Goal: Information Seeking & Learning: Learn about a topic

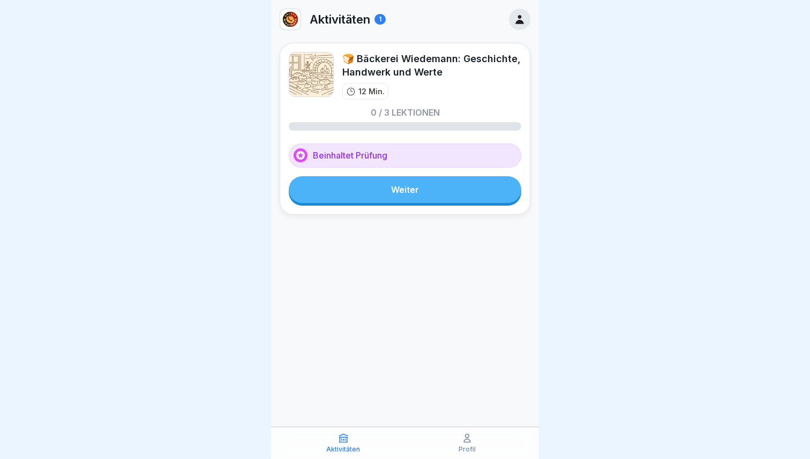
click at [385, 201] on link "Weiter" at bounding box center [405, 189] width 232 height 27
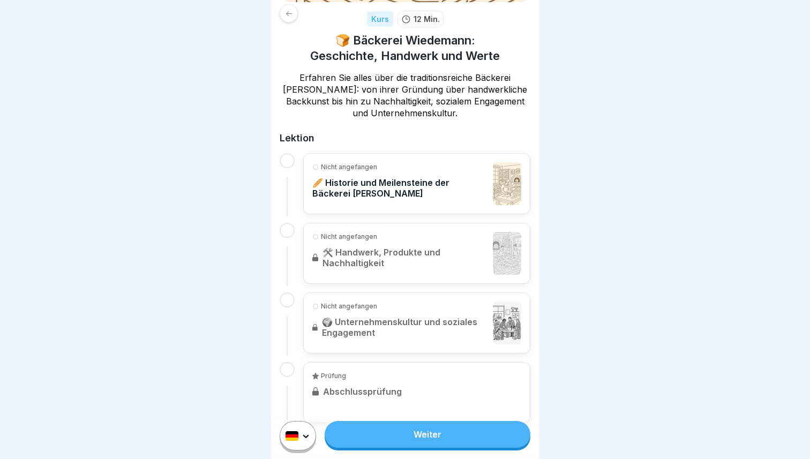
scroll to position [175, 0]
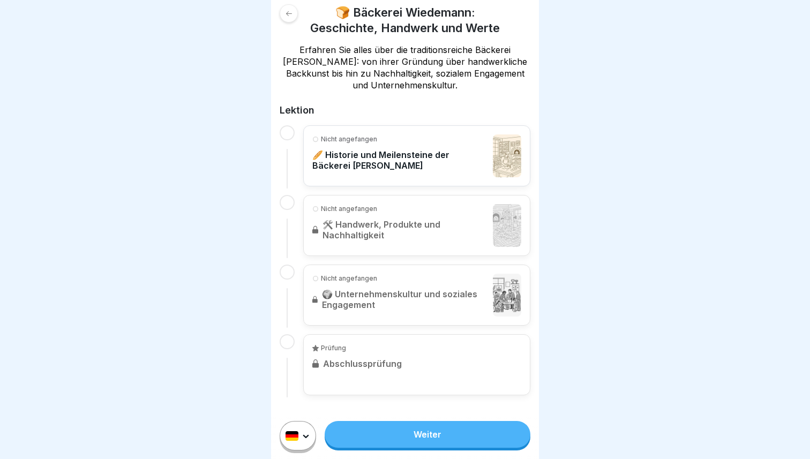
click at [410, 442] on link "Weiter" at bounding box center [427, 434] width 206 height 27
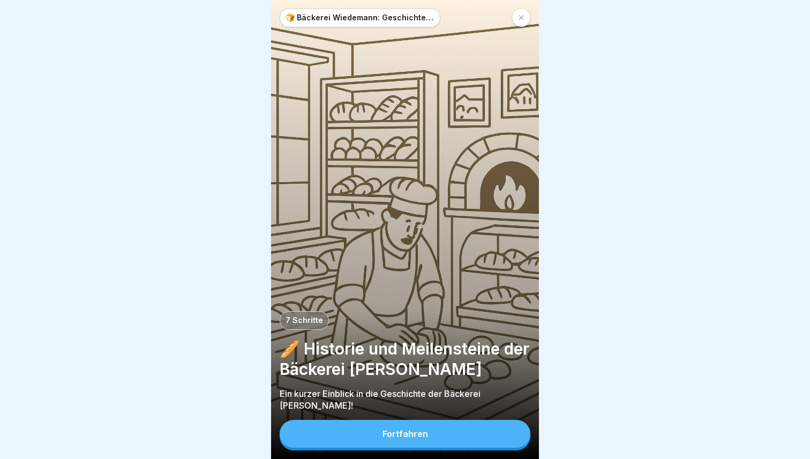
click at [400, 442] on button "Fortfahren" at bounding box center [404, 434] width 251 height 28
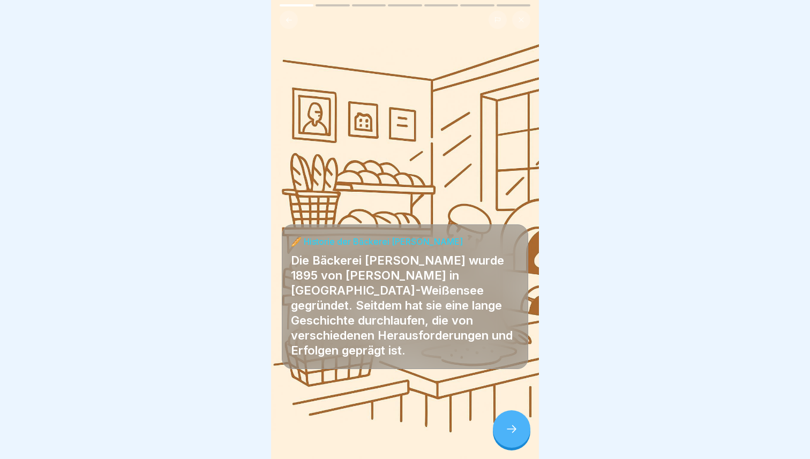
click at [513, 424] on icon at bounding box center [511, 428] width 13 height 13
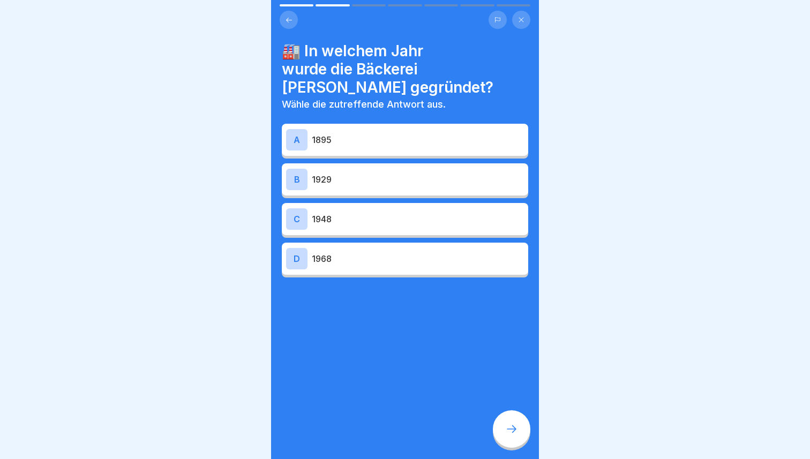
click at [410, 173] on p "1929" at bounding box center [418, 179] width 212 height 13
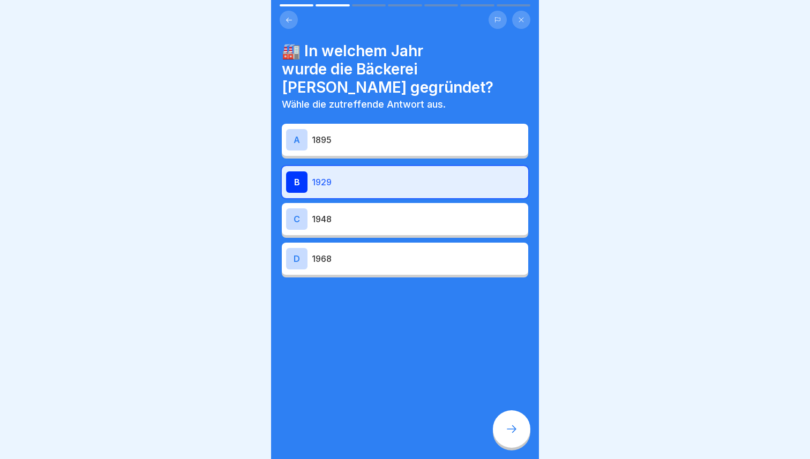
click at [504, 421] on div at bounding box center [511, 428] width 37 height 37
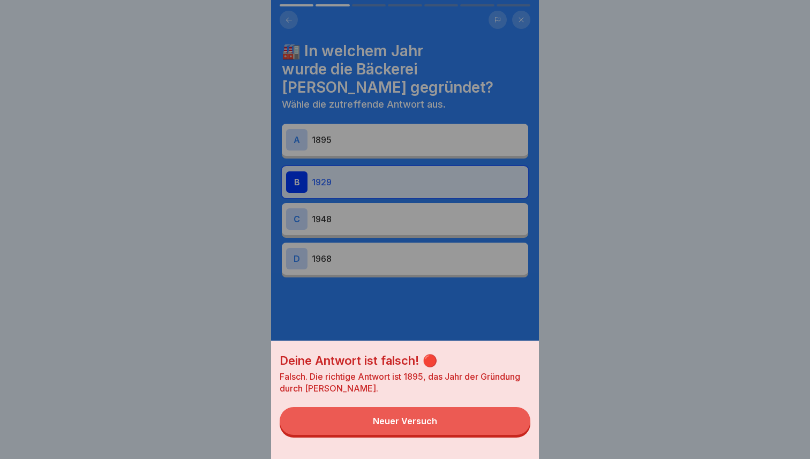
click at [443, 424] on button "Neuer Versuch" at bounding box center [404, 421] width 251 height 28
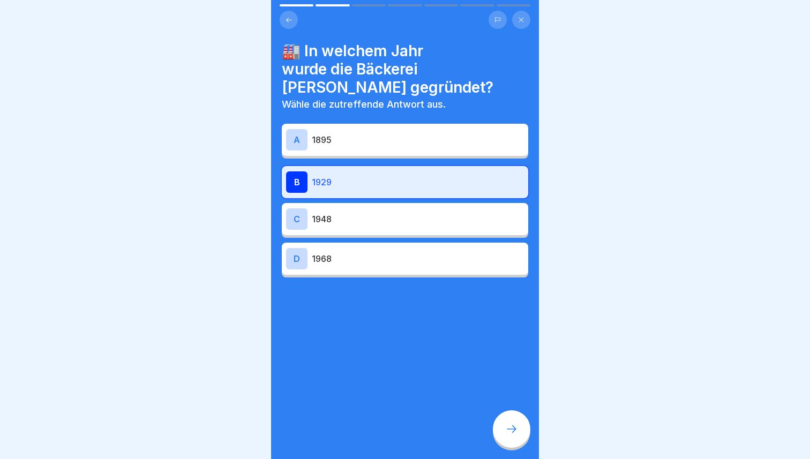
click at [387, 133] on p "1895" at bounding box center [418, 139] width 212 height 13
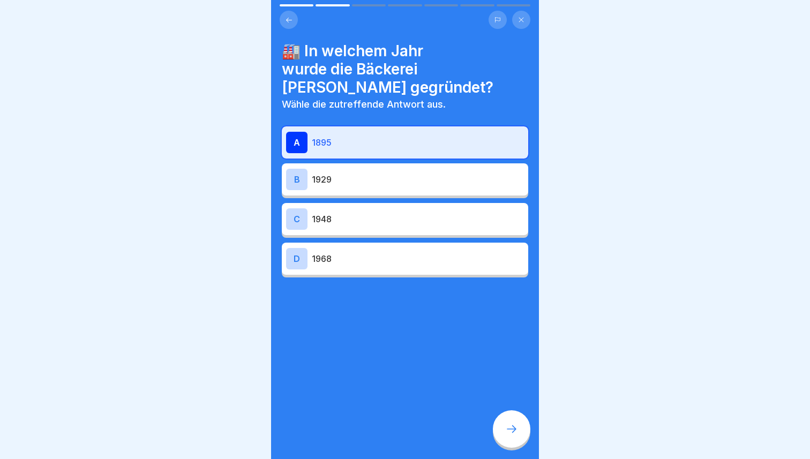
click at [511, 451] on div "🏭 In welchem Jahr wurde die Bäckerei [PERSON_NAME] gegründet? Wähle die zutreff…" at bounding box center [405, 229] width 268 height 459
click at [511, 429] on icon at bounding box center [511, 428] width 13 height 13
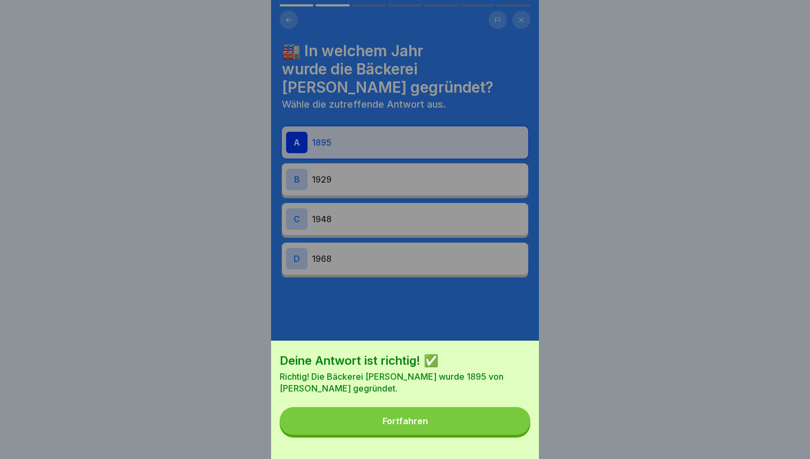
click at [428, 415] on button "Fortfahren" at bounding box center [404, 421] width 251 height 28
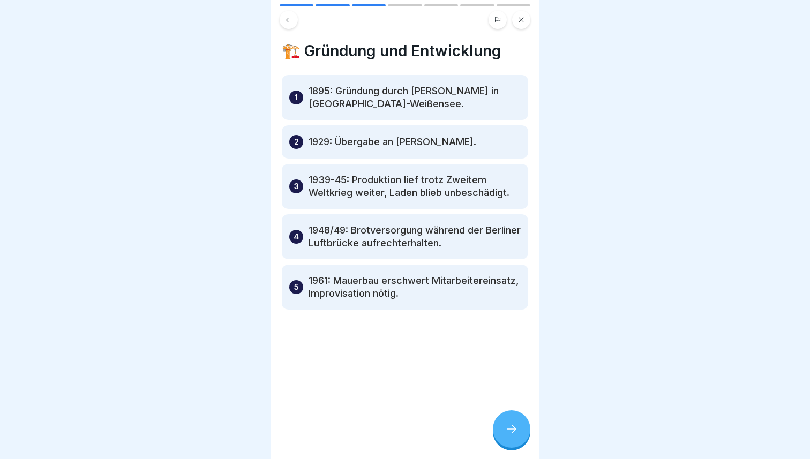
click at [406, 139] on p "1929: Übergabe an [PERSON_NAME]." at bounding box center [392, 141] width 168 height 13
click at [509, 433] on icon at bounding box center [511, 428] width 13 height 13
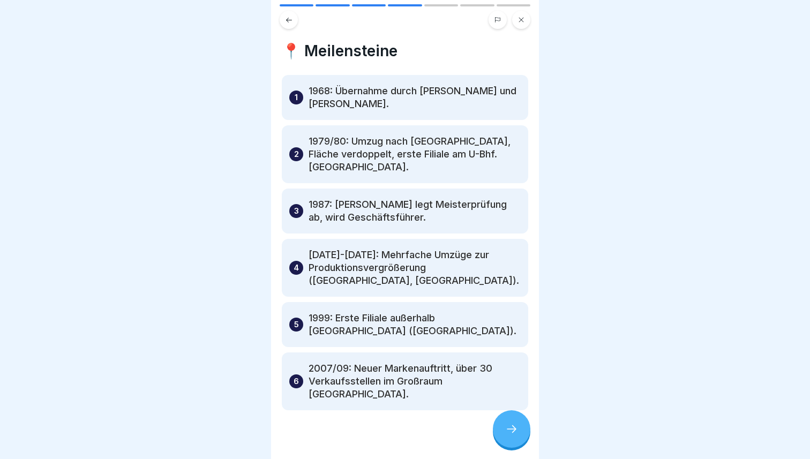
click at [509, 433] on icon at bounding box center [511, 428] width 13 height 13
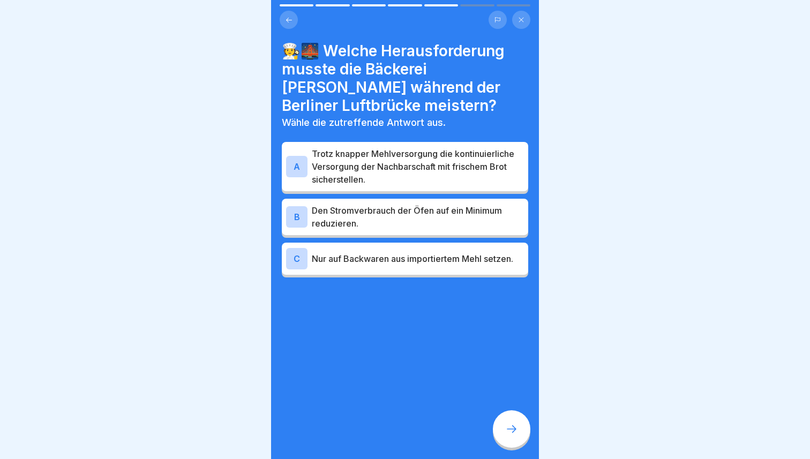
click at [420, 173] on p "Trotz knapper Mehlversorgung die kontinuierliche Versorgung der Nachbarschaft m…" at bounding box center [418, 166] width 212 height 39
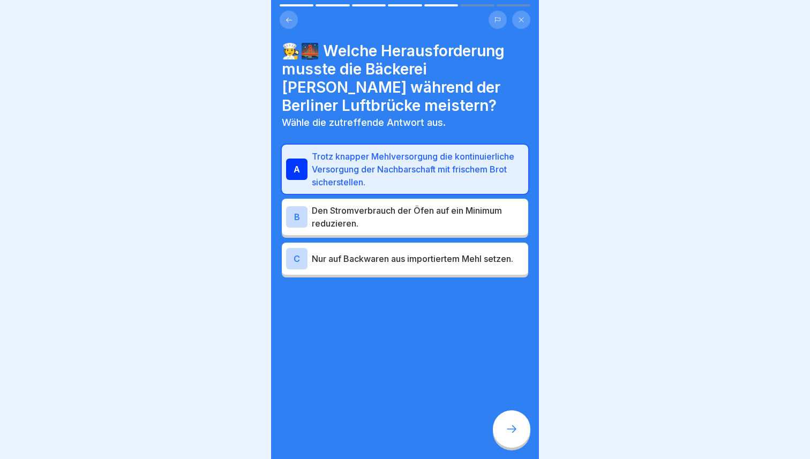
click at [513, 421] on div at bounding box center [511, 428] width 37 height 37
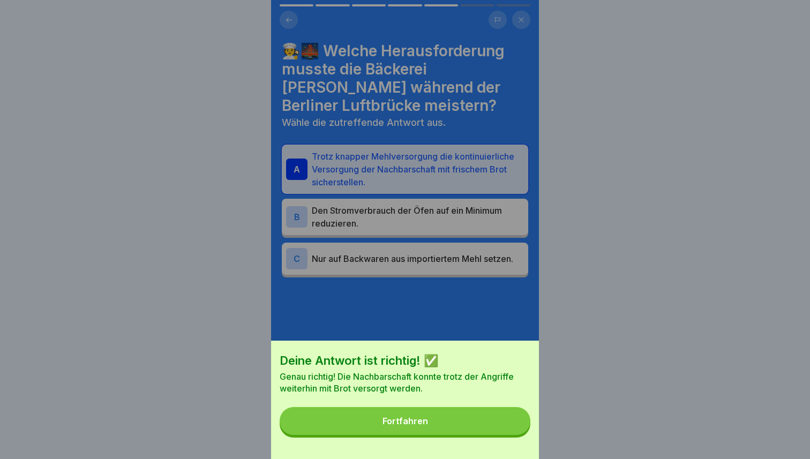
click at [513, 421] on button "Fortfahren" at bounding box center [404, 421] width 251 height 28
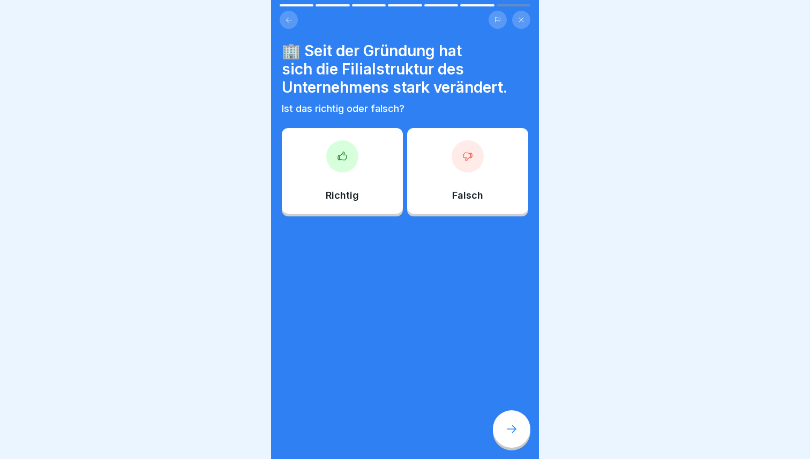
click at [387, 196] on div "Richtig" at bounding box center [342, 171] width 121 height 86
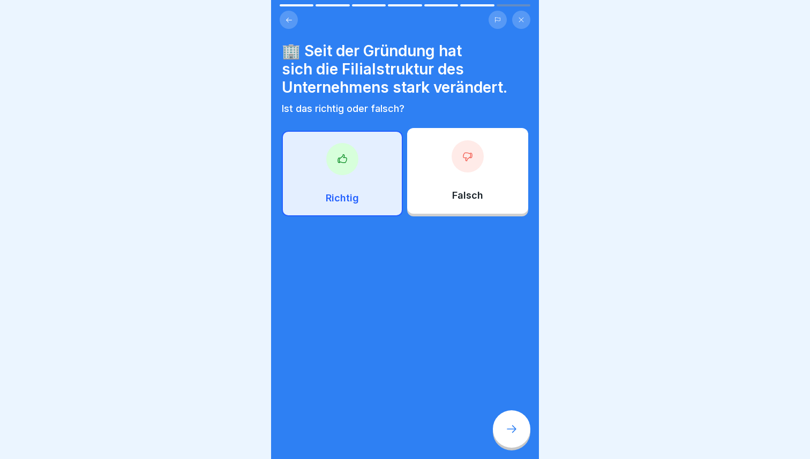
click at [514, 440] on div at bounding box center [511, 428] width 37 height 37
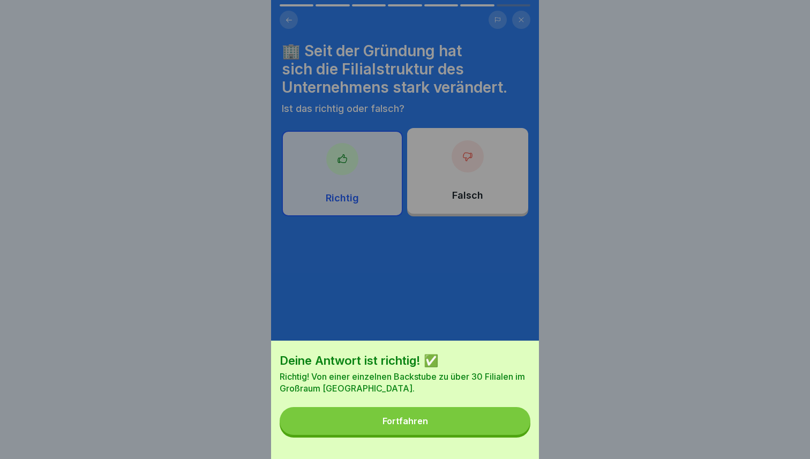
click at [444, 449] on div "Deine Antwort ist richtig! ✅ Richtig! Von einer einzelnen Backstube zu über 30 …" at bounding box center [405, 400] width 268 height 118
click at [444, 425] on button "Fortfahren" at bounding box center [404, 421] width 251 height 28
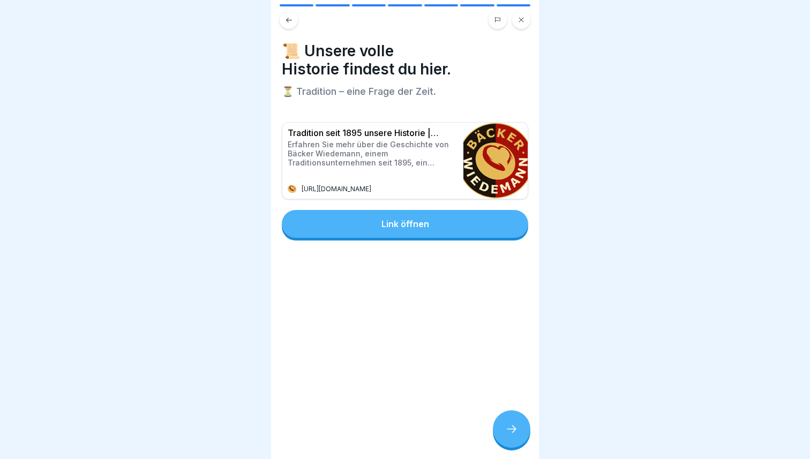
click at [508, 436] on div at bounding box center [511, 428] width 37 height 37
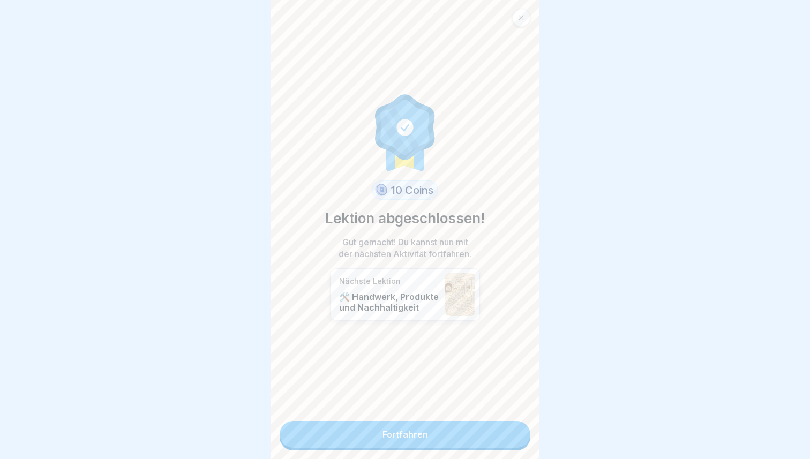
click at [442, 443] on link "Fortfahren" at bounding box center [404, 434] width 251 height 27
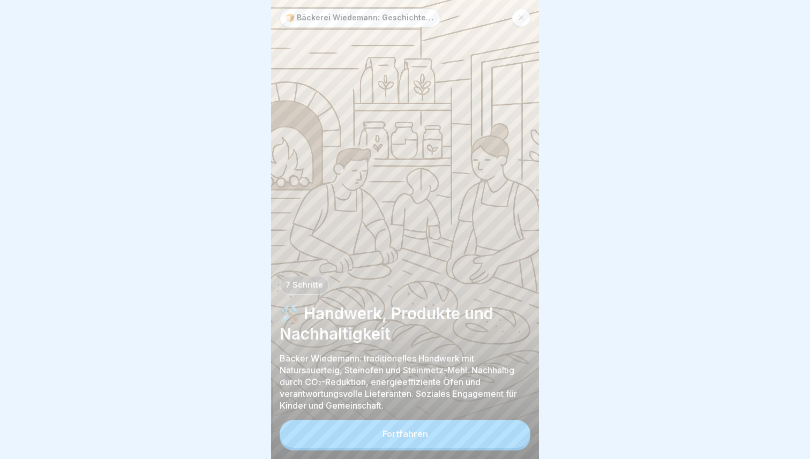
click at [427, 438] on button "Fortfahren" at bounding box center [404, 434] width 251 height 28
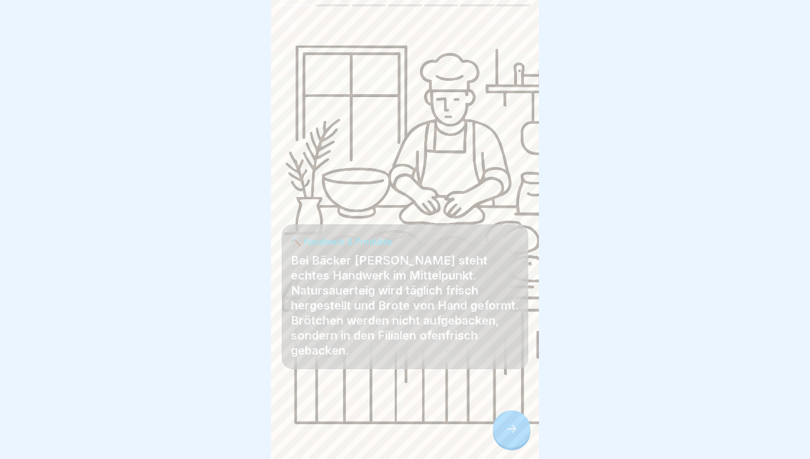
click at [530, 440] on div "🔨 Handwerk & Produkte Bei Bäcker Wiedemann steht echtes Handwerk im Mittelpunkt…" at bounding box center [405, 229] width 268 height 459
click at [527, 438] on div at bounding box center [405, 427] width 246 height 64
click at [514, 430] on icon at bounding box center [511, 428] width 13 height 13
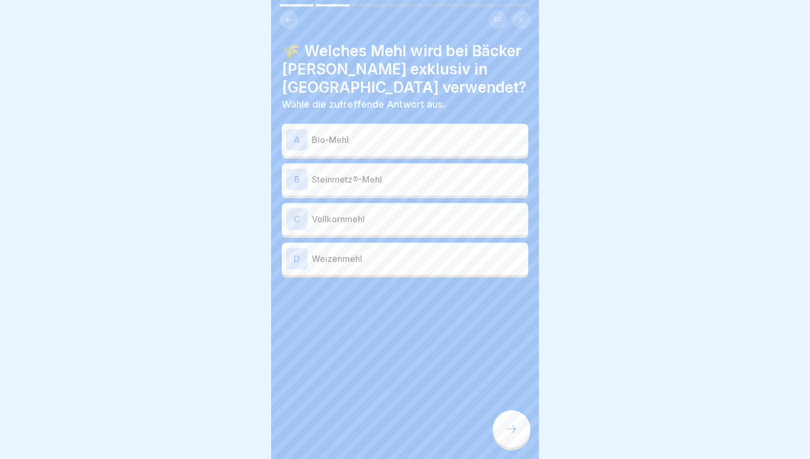
click at [406, 182] on p "Steinmetz®-Mehl" at bounding box center [418, 179] width 212 height 13
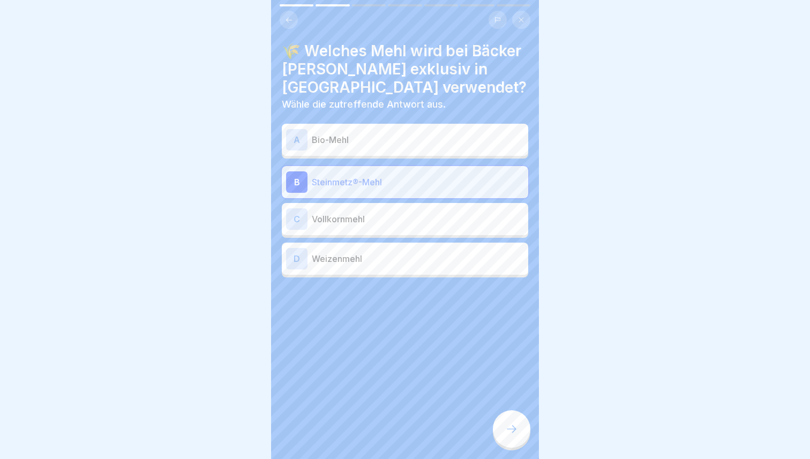
click at [506, 426] on icon at bounding box center [511, 428] width 13 height 13
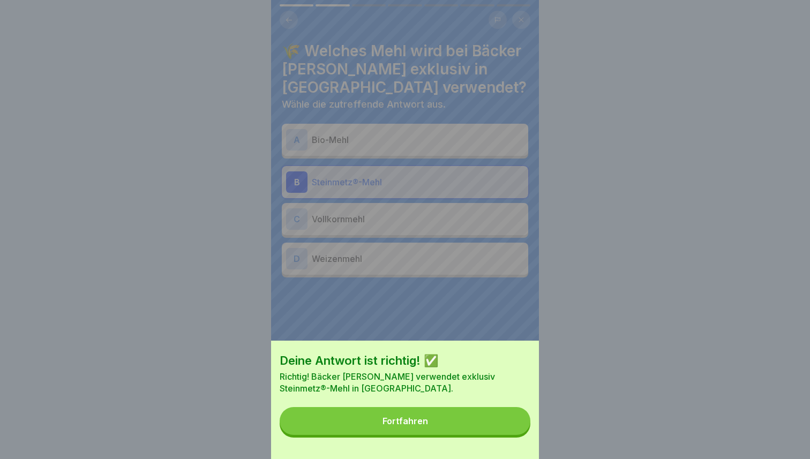
click at [451, 415] on button "Fortfahren" at bounding box center [404, 421] width 251 height 28
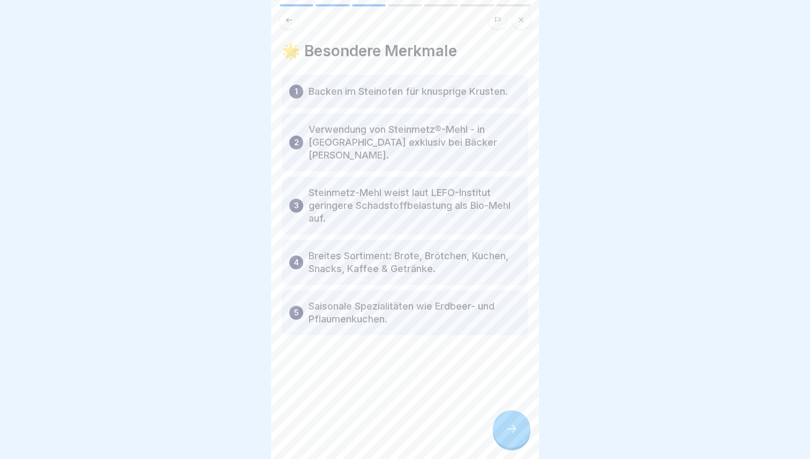
click at [512, 435] on div at bounding box center [511, 428] width 37 height 37
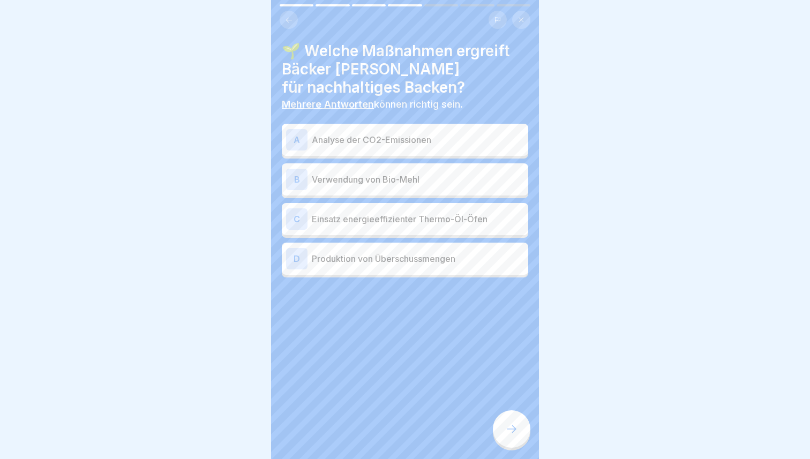
drag, startPoint x: 512, startPoint y: 435, endPoint x: 766, endPoint y: 186, distance: 355.5
click at [766, 186] on body "🍞 Bäckerei Wiedemann: Geschichte, Handwerk und Werte 7 Schritte 🛠️ Handwerk, Pr…" at bounding box center [405, 229] width 810 height 459
click at [448, 140] on p "Analyse der CO2-Emissionen" at bounding box center [418, 139] width 212 height 13
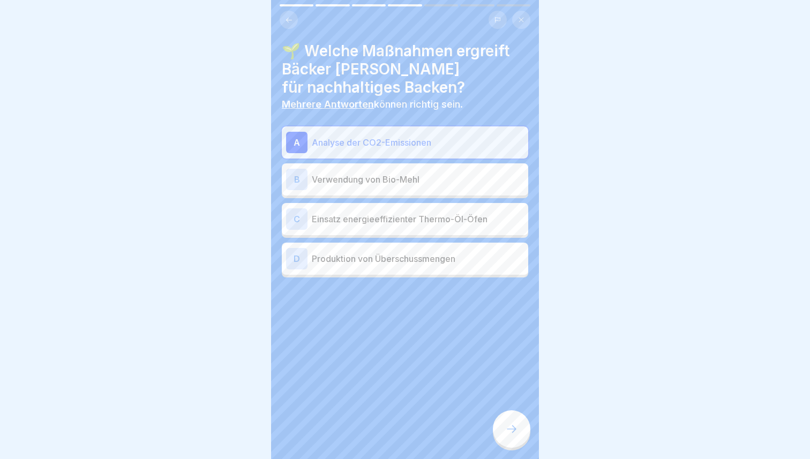
click at [445, 177] on p "Verwendung von Bio-Mehl" at bounding box center [418, 179] width 212 height 13
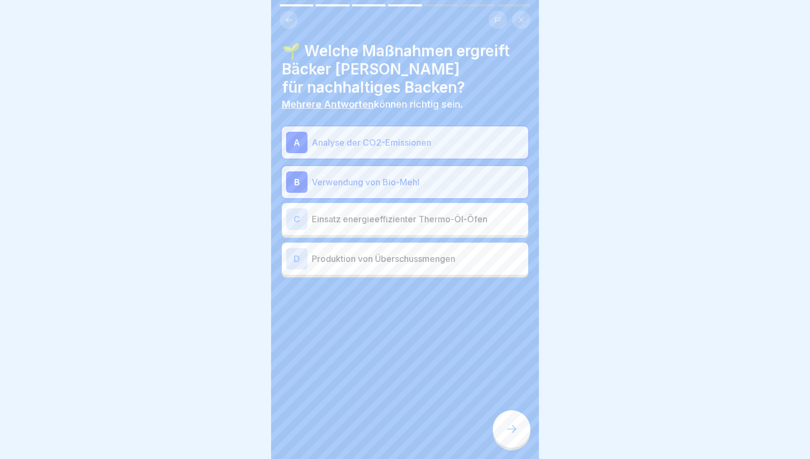
click at [521, 437] on div at bounding box center [511, 428] width 37 height 37
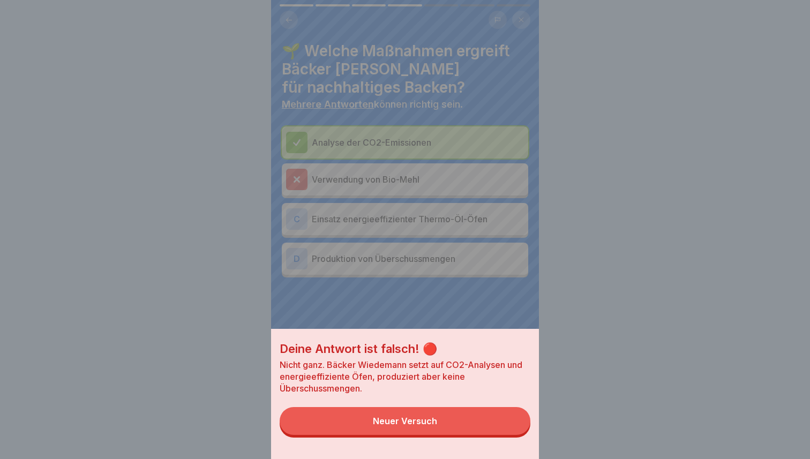
click at [500, 418] on button "Neuer Versuch" at bounding box center [404, 421] width 251 height 28
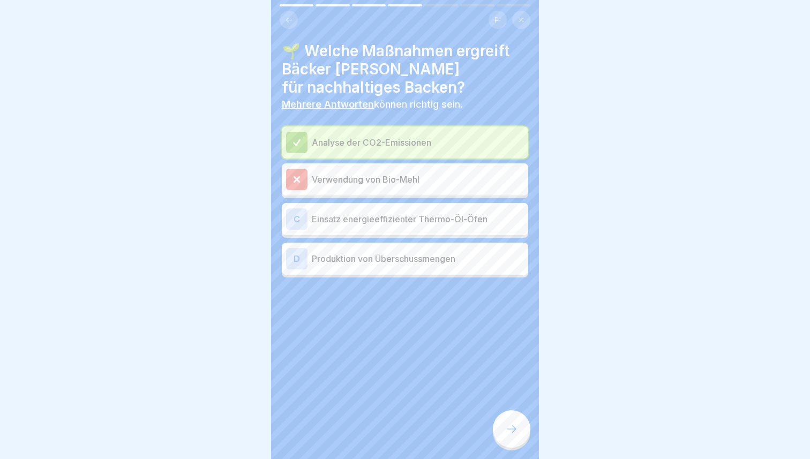
click at [440, 216] on p "Einsatz energieeffizienter Thermo-Öl-Öfen" at bounding box center [418, 219] width 212 height 13
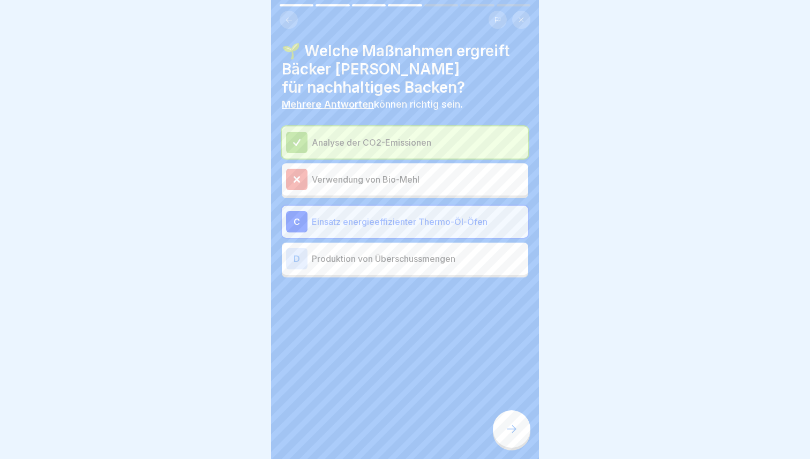
click at [512, 433] on icon at bounding box center [511, 428] width 13 height 13
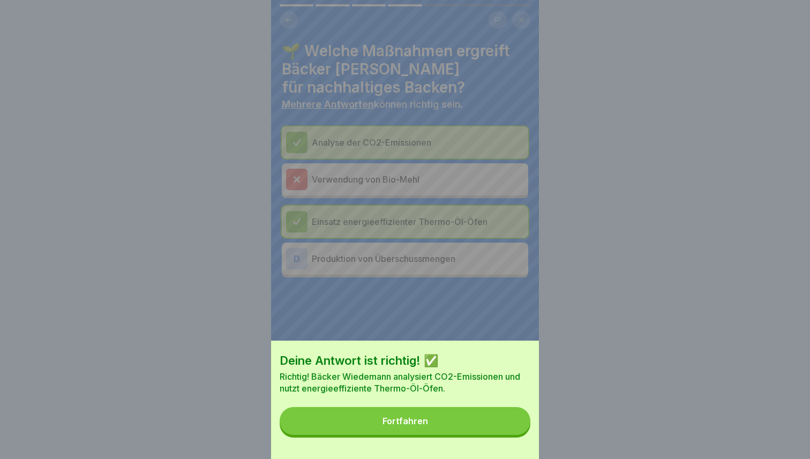
click at [508, 434] on button "Fortfahren" at bounding box center [404, 421] width 251 height 28
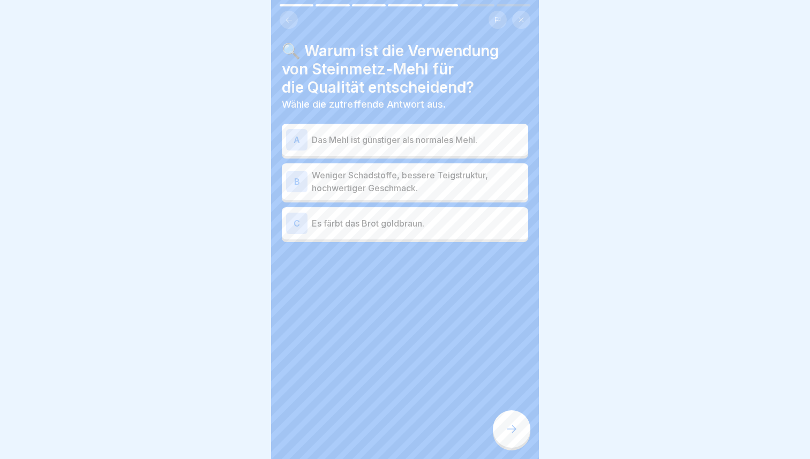
click at [489, 184] on p "Weniger Schadstoffe, bessere Teigstruktur, hochwertiger Geschmack." at bounding box center [418, 182] width 212 height 26
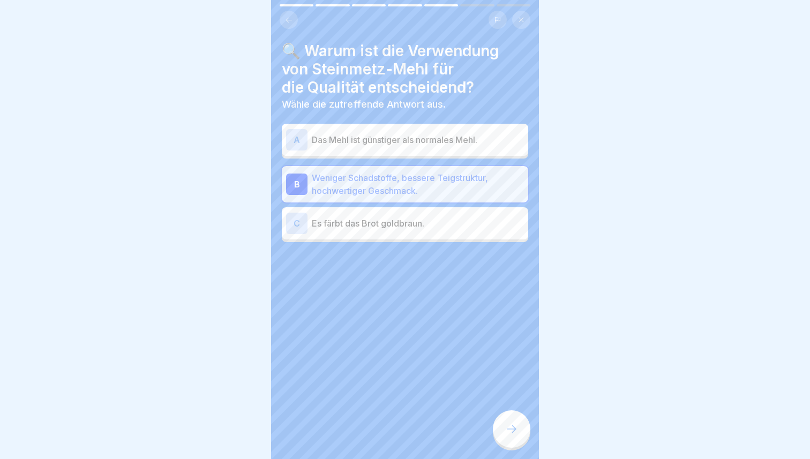
click at [510, 404] on div "🔍 Warum ist die Verwendung von Steinmetz-Mehl für die Qualität entscheidend? Wä…" at bounding box center [405, 229] width 268 height 459
click at [510, 411] on div "🍞 Bäckerei Wiedemann: Geschichte, Handwerk und Werte 7 Schritte 🛠️ Handwerk, Pr…" at bounding box center [405, 229] width 268 height 459
click at [510, 414] on div at bounding box center [511, 428] width 37 height 37
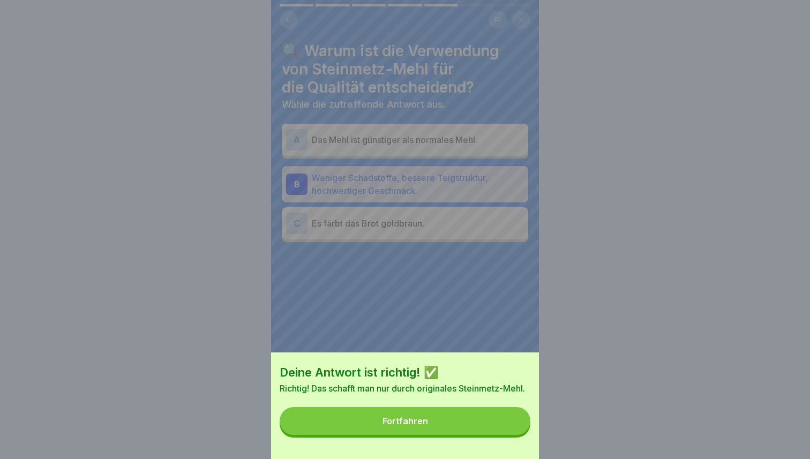
click at [510, 414] on button "Fortfahren" at bounding box center [404, 421] width 251 height 28
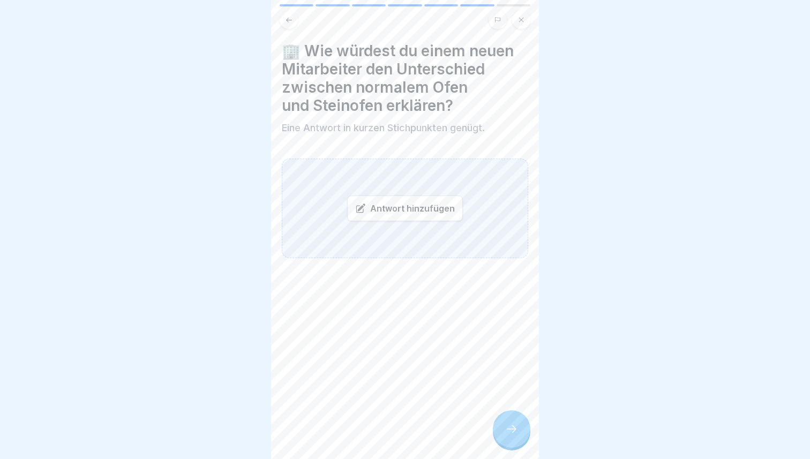
click at [413, 199] on div "Antwort hinzufügen" at bounding box center [405, 208] width 116 height 26
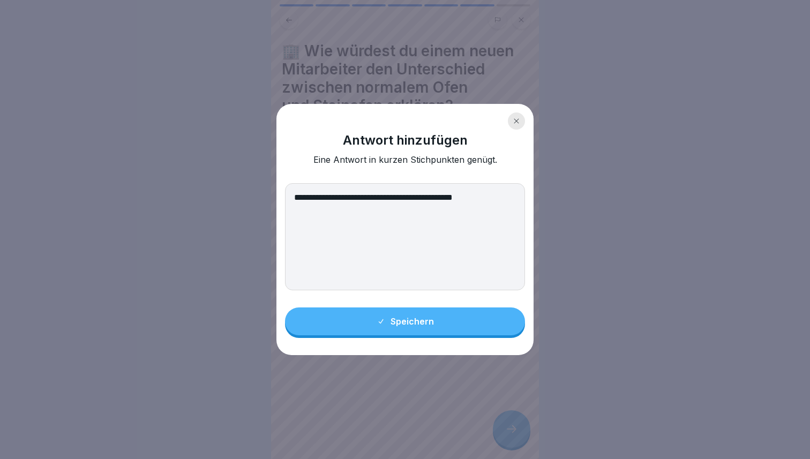
type textarea "**********"
click at [434, 315] on button "Speichern" at bounding box center [405, 321] width 240 height 28
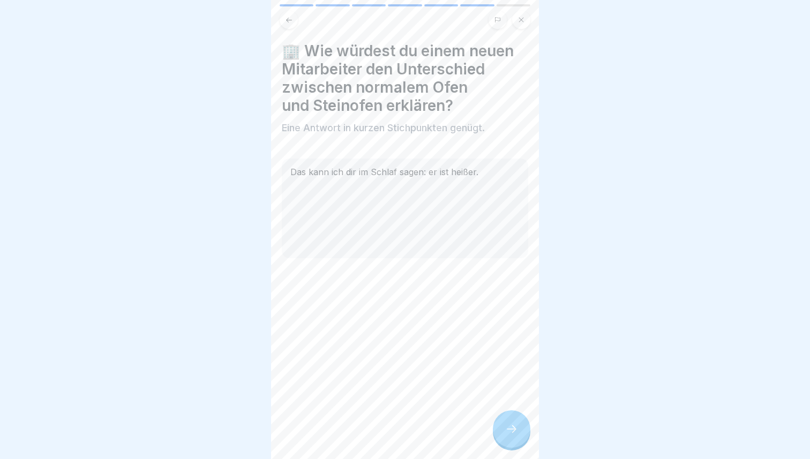
click at [521, 424] on div at bounding box center [511, 428] width 37 height 37
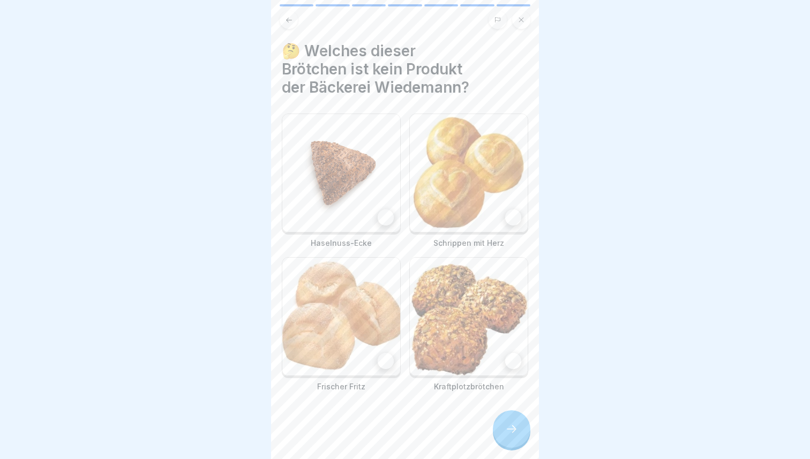
click at [521, 424] on div at bounding box center [511, 428] width 37 height 37
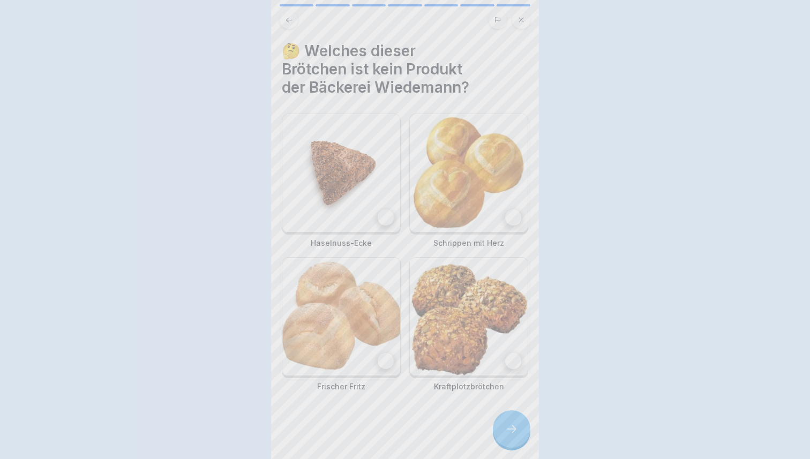
click at [521, 424] on div at bounding box center [405, 229] width 810 height 459
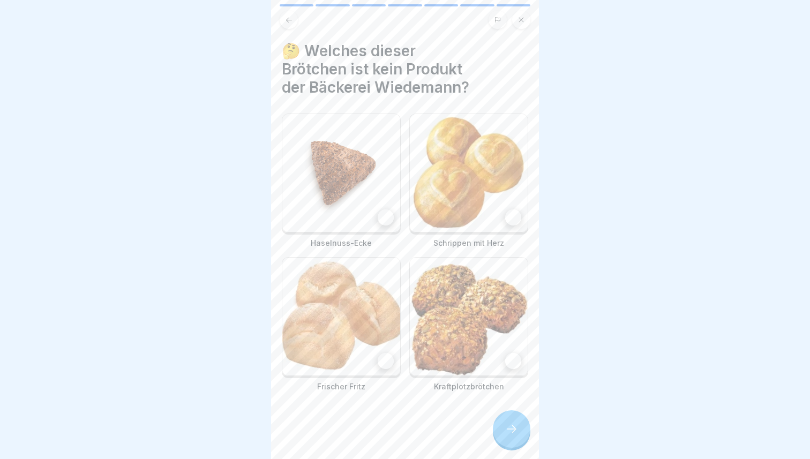
click at [368, 189] on img at bounding box center [341, 173] width 118 height 118
click at [512, 434] on icon at bounding box center [511, 428] width 13 height 13
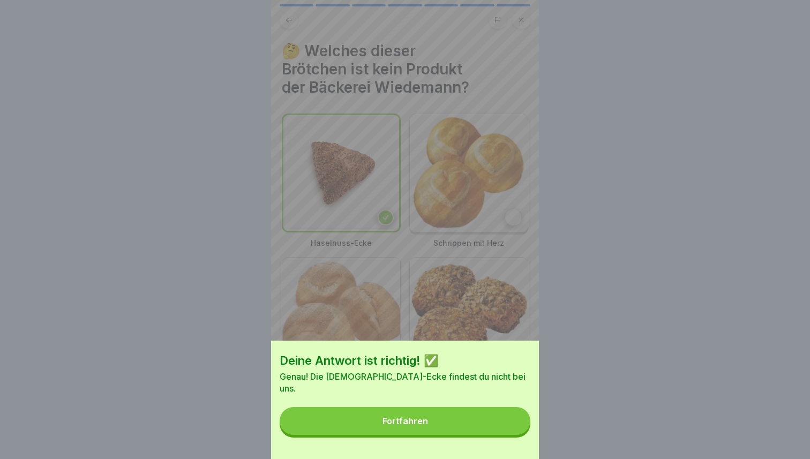
click at [512, 434] on button "Fortfahren" at bounding box center [404, 421] width 251 height 28
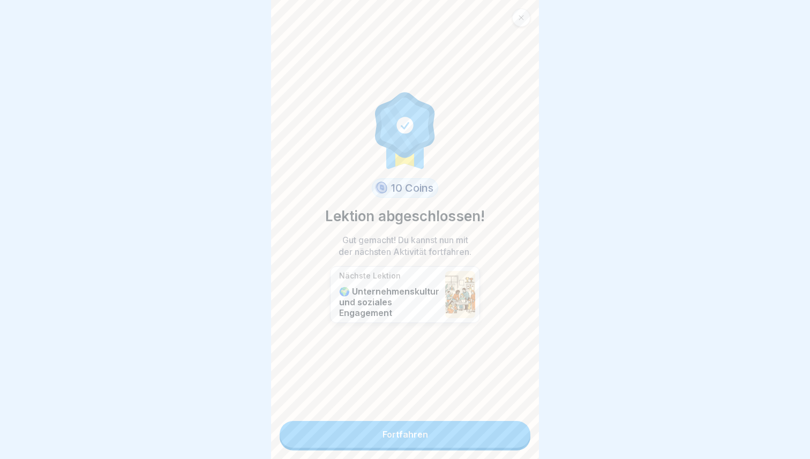
click at [512, 434] on link "Fortfahren" at bounding box center [404, 434] width 251 height 27
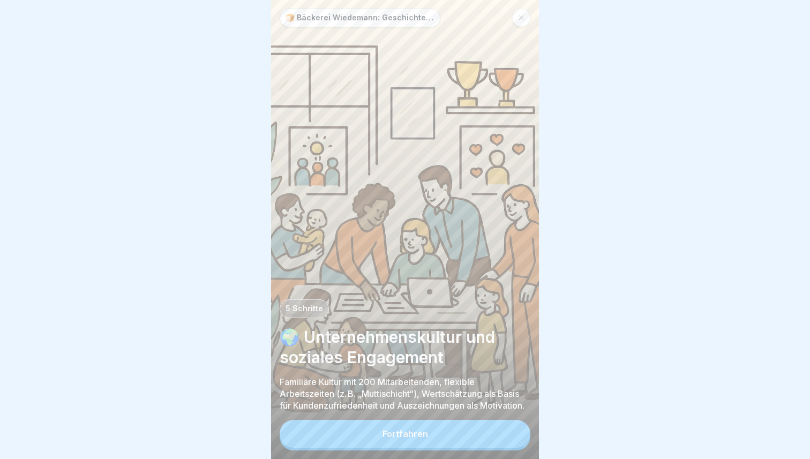
click at [512, 434] on button "Fortfahren" at bounding box center [404, 434] width 251 height 28
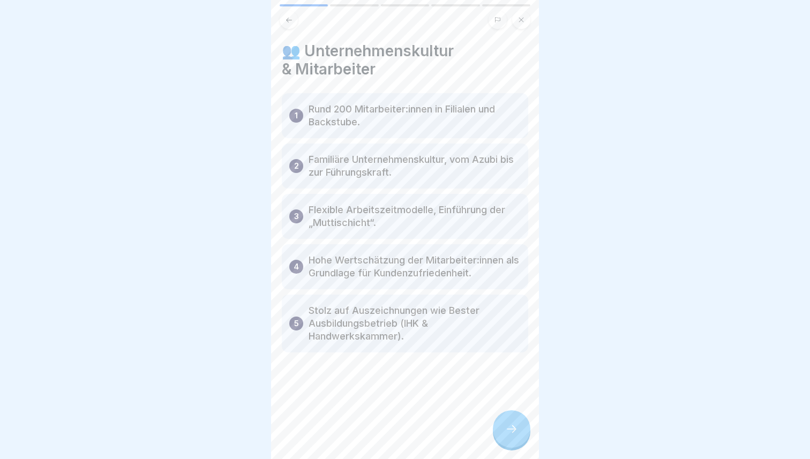
click at [512, 434] on icon at bounding box center [511, 428] width 13 height 13
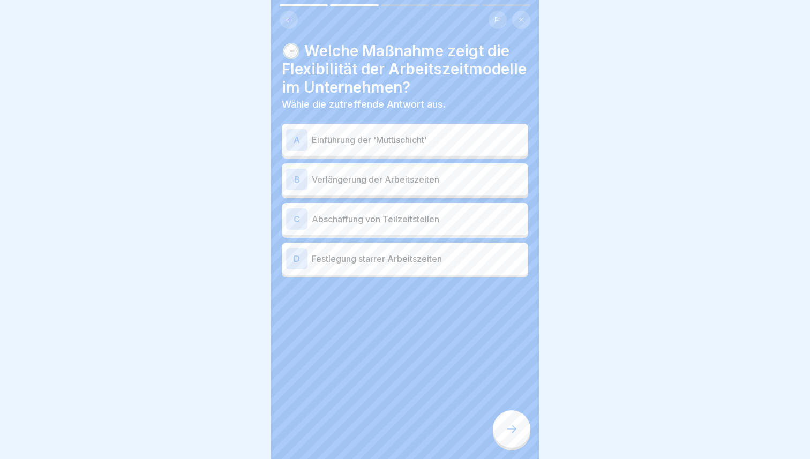
click at [404, 107] on p "Wähle die zutreffende Antwort aus." at bounding box center [405, 105] width 246 height 12
click at [412, 143] on p "Einführung der 'Muttischicht'" at bounding box center [418, 139] width 212 height 13
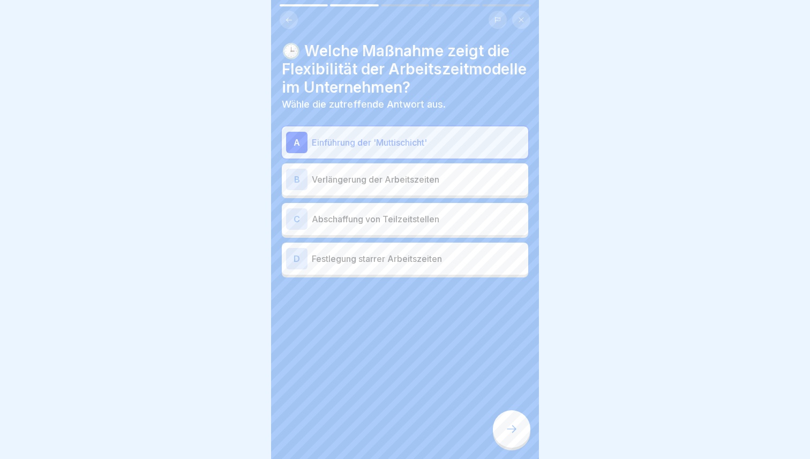
click at [510, 439] on div at bounding box center [511, 428] width 37 height 37
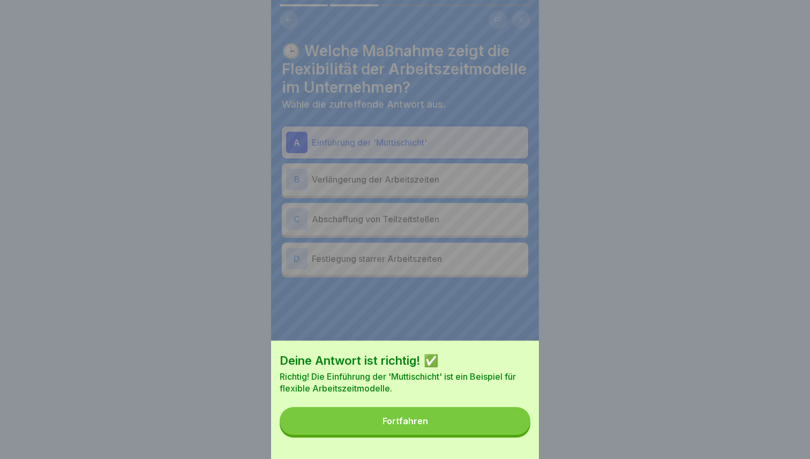
click at [491, 426] on button "Fortfahren" at bounding box center [404, 421] width 251 height 28
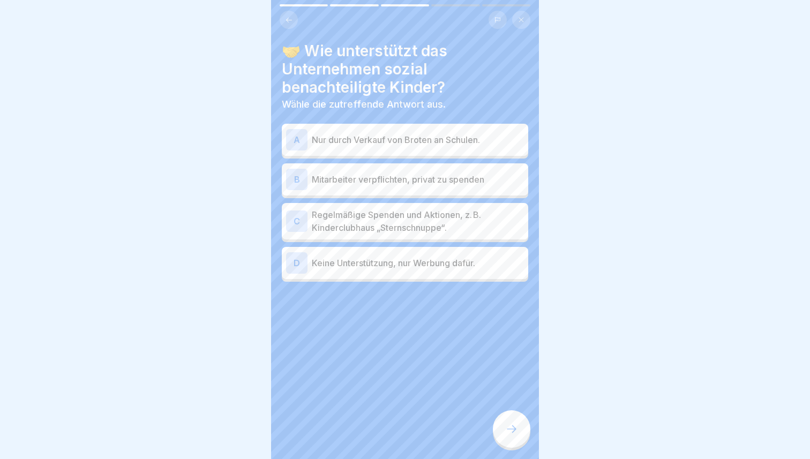
click at [417, 137] on p "Nur durch Verkauf von Broten an Schulen." at bounding box center [418, 139] width 212 height 13
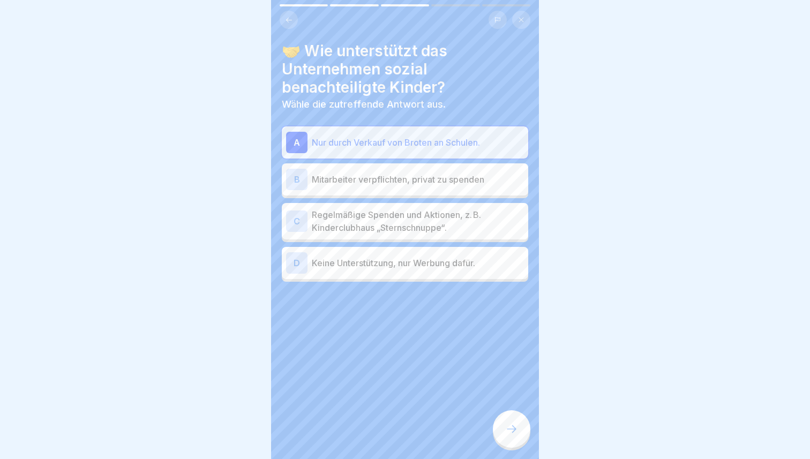
click at [407, 223] on p "Regelmäßige Spenden und Aktionen, z. B. Kinderclubhaus „Sternschnuppe“." at bounding box center [418, 221] width 212 height 26
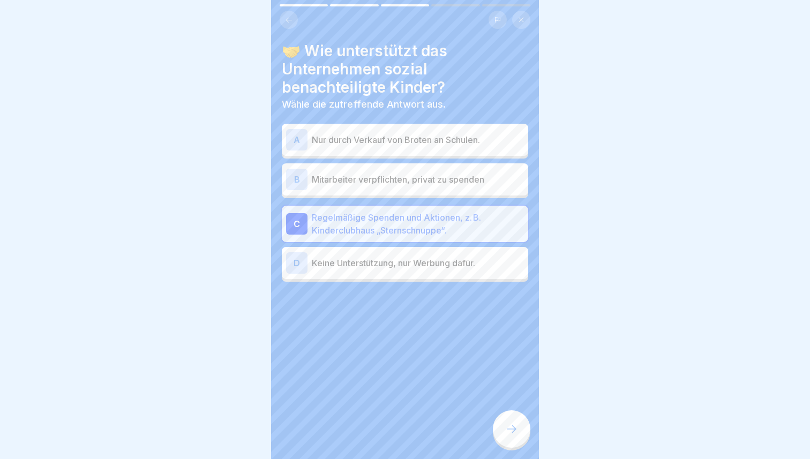
click at [520, 436] on div at bounding box center [511, 428] width 37 height 37
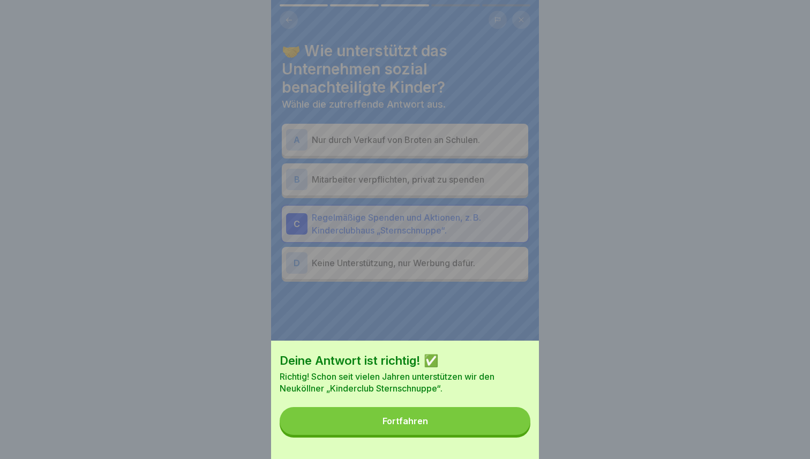
click at [520, 436] on div "Deine Antwort ist richtig! ✅ Richtig! Schon seit vielen Jahren unterstützen wir…" at bounding box center [405, 400] width 268 height 118
click at [506, 425] on button "Fortfahren" at bounding box center [404, 421] width 251 height 28
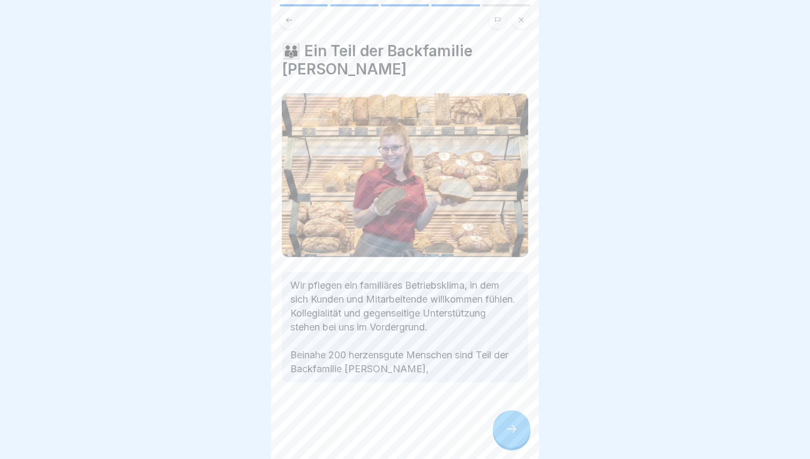
click at [515, 421] on div at bounding box center [511, 428] width 37 height 37
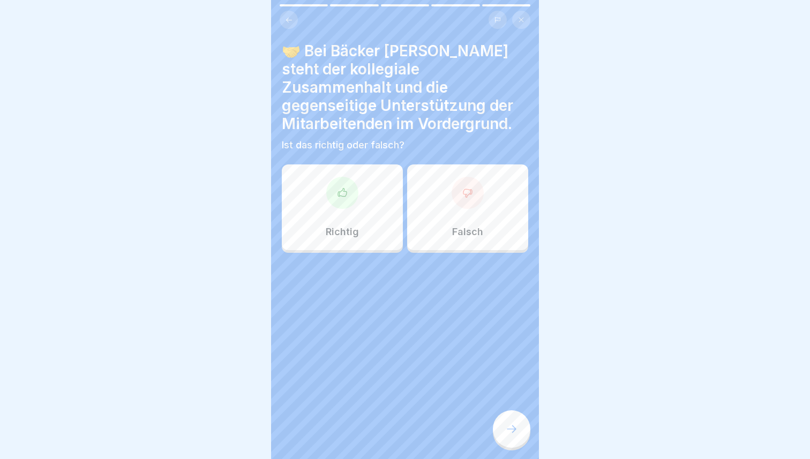
click at [365, 193] on div "Richtig" at bounding box center [342, 207] width 121 height 86
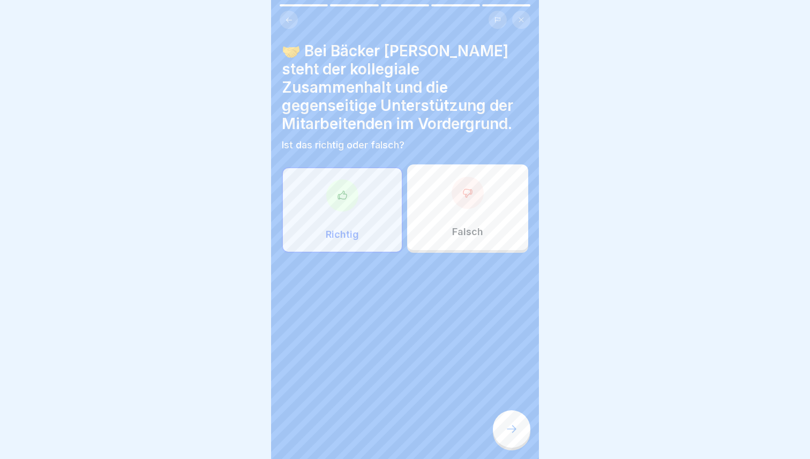
click at [506, 417] on div at bounding box center [511, 428] width 37 height 37
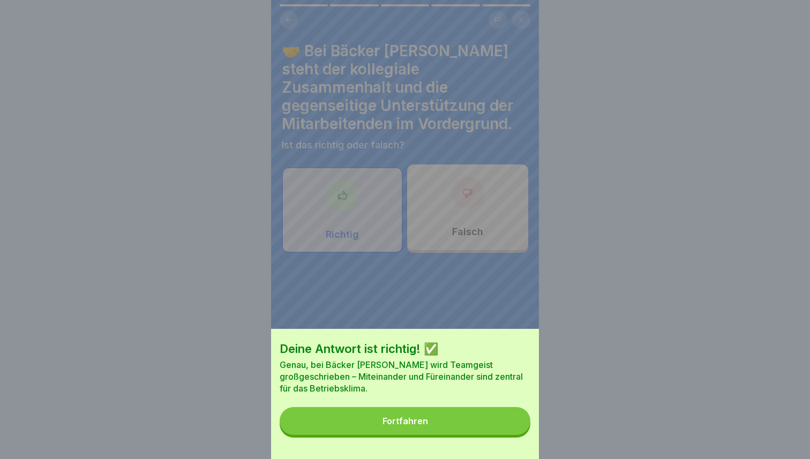
click at [506, 417] on button "Fortfahren" at bounding box center [404, 421] width 251 height 28
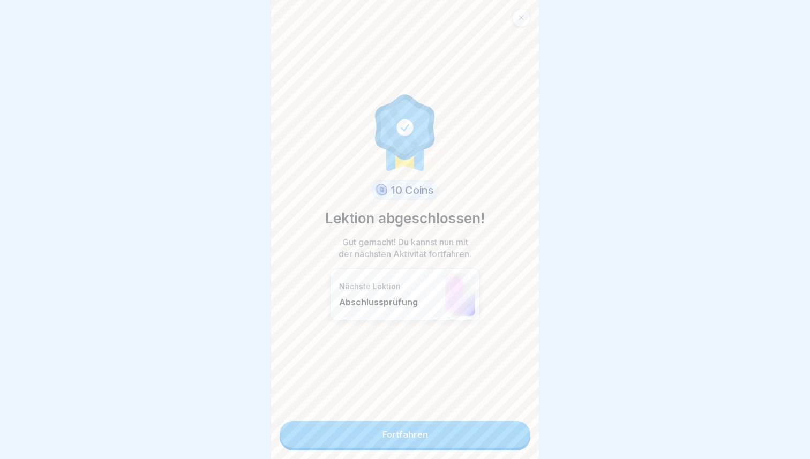
click at [506, 417] on div "10 Coins Lektion abgeschlossen! Gut gemacht! Du kannst nun mit der nächsten Akt…" at bounding box center [405, 229] width 268 height 459
click at [506, 424] on link "Fortfahren" at bounding box center [404, 434] width 251 height 27
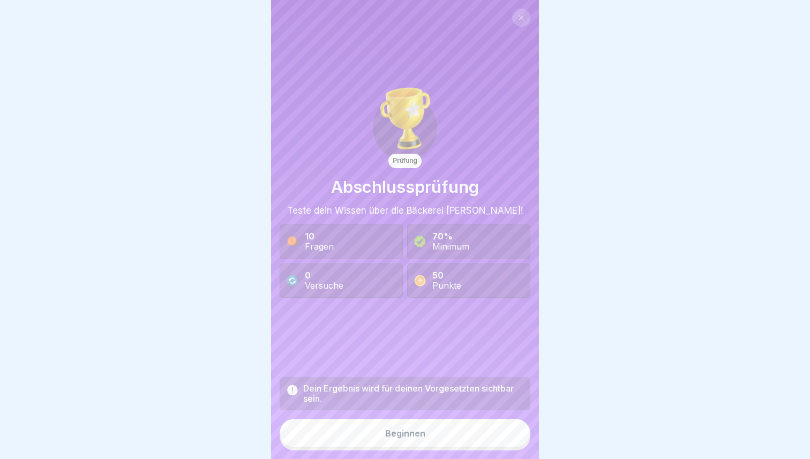
click at [490, 422] on button "Beginnen" at bounding box center [404, 433] width 251 height 29
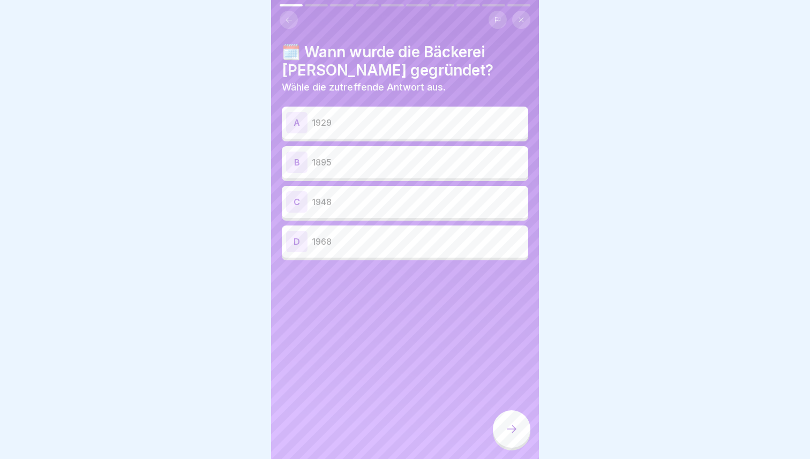
click at [376, 202] on p "1948" at bounding box center [418, 201] width 212 height 13
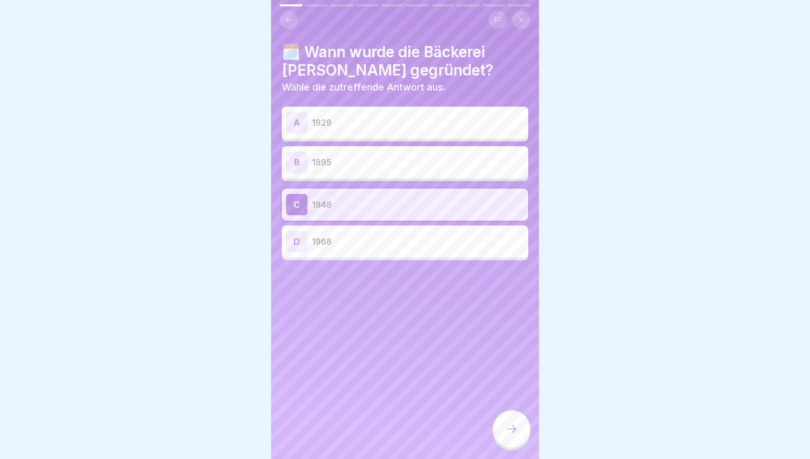
click at [505, 416] on div at bounding box center [511, 428] width 37 height 37
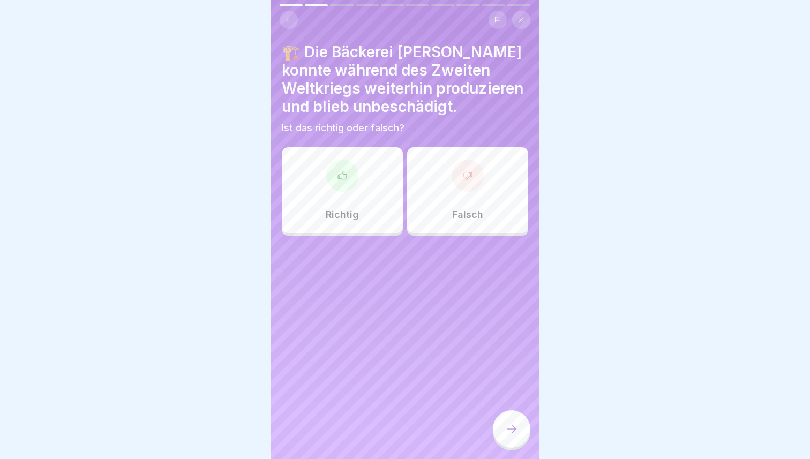
click at [443, 196] on div "Falsch" at bounding box center [467, 190] width 121 height 86
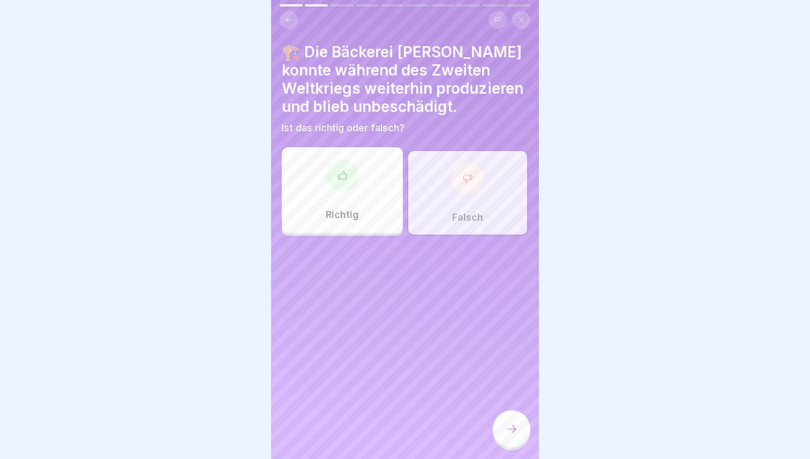
click at [510, 422] on div at bounding box center [511, 428] width 37 height 37
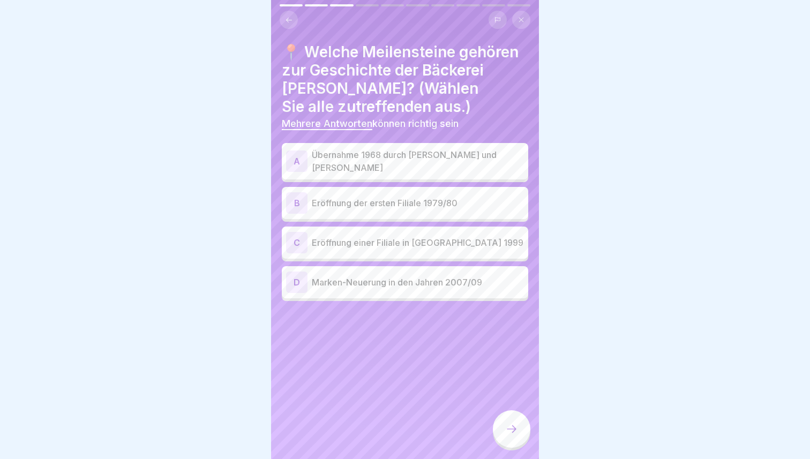
click at [402, 210] on div "B Eröffnung der ersten Filiale 1979/80" at bounding box center [405, 202] width 238 height 21
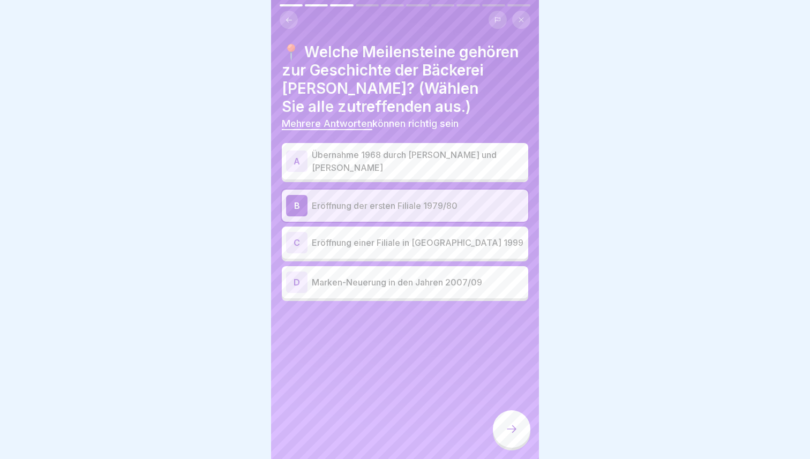
click at [413, 160] on p "Übernahme 1968 durch [PERSON_NAME] und [PERSON_NAME]" at bounding box center [418, 161] width 212 height 26
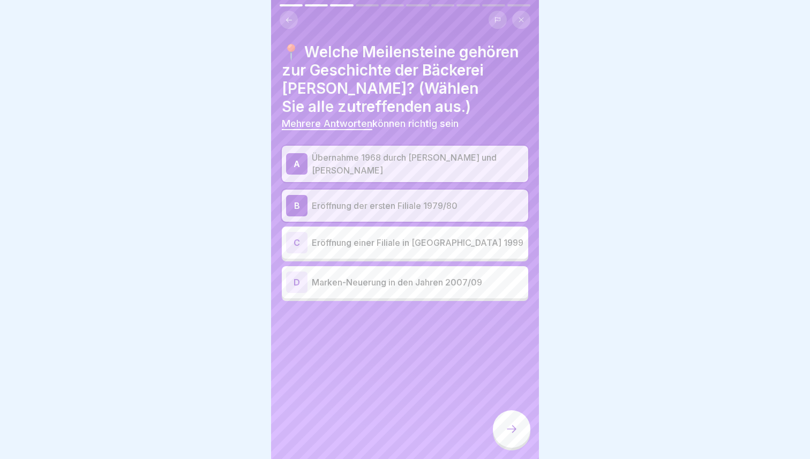
click at [419, 270] on div "D Marken-Neuerung in den Jahren 2007/09" at bounding box center [405, 282] width 246 height 32
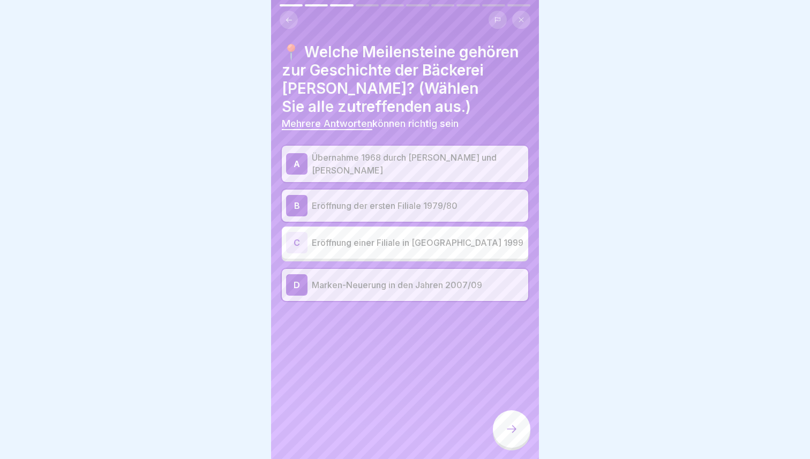
click at [504, 422] on div at bounding box center [511, 428] width 37 height 37
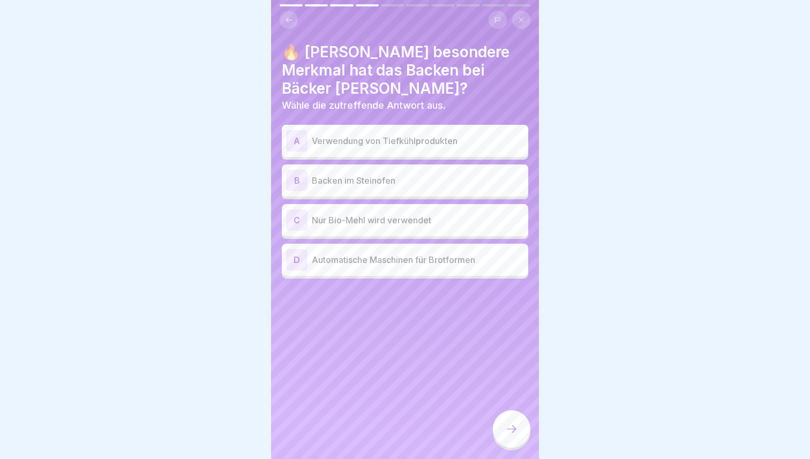
click at [386, 145] on p "Verwendung von Tiefkühlprodukten" at bounding box center [418, 140] width 212 height 13
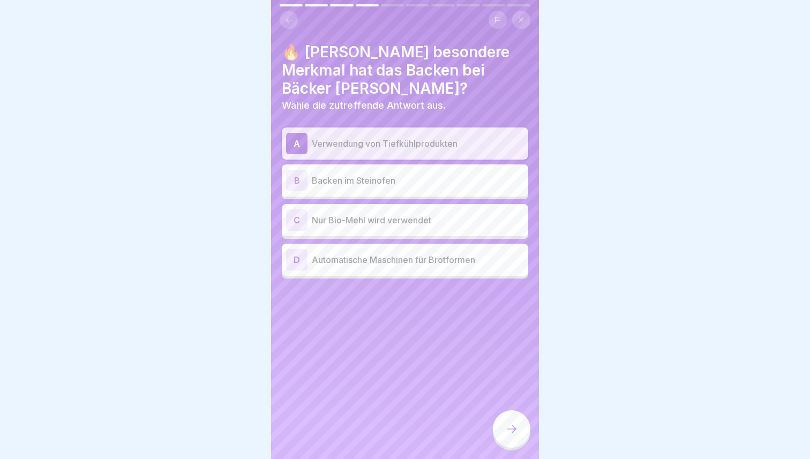
click at [380, 184] on p "Backen im Steinofen" at bounding box center [418, 180] width 212 height 13
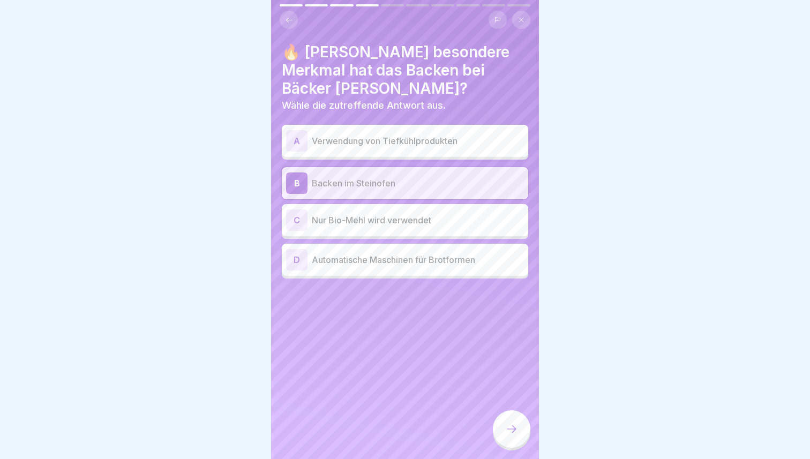
click at [384, 221] on p "Nur Bio-Mehl wird verwendet" at bounding box center [418, 220] width 212 height 13
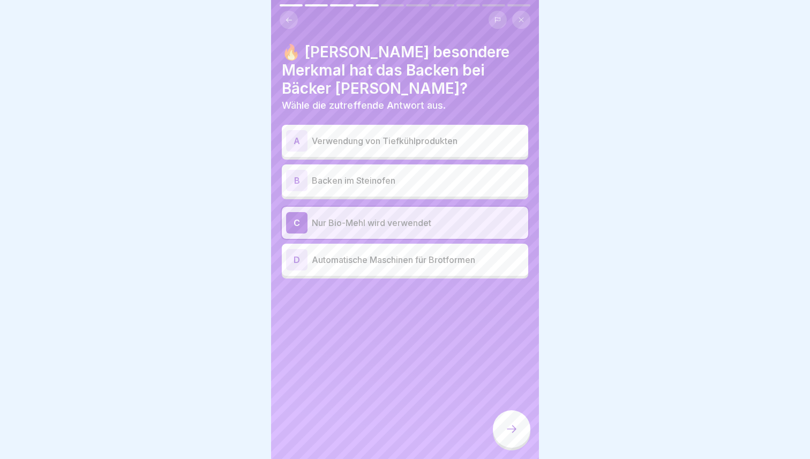
click at [385, 185] on p "Backen im Steinofen" at bounding box center [418, 180] width 212 height 13
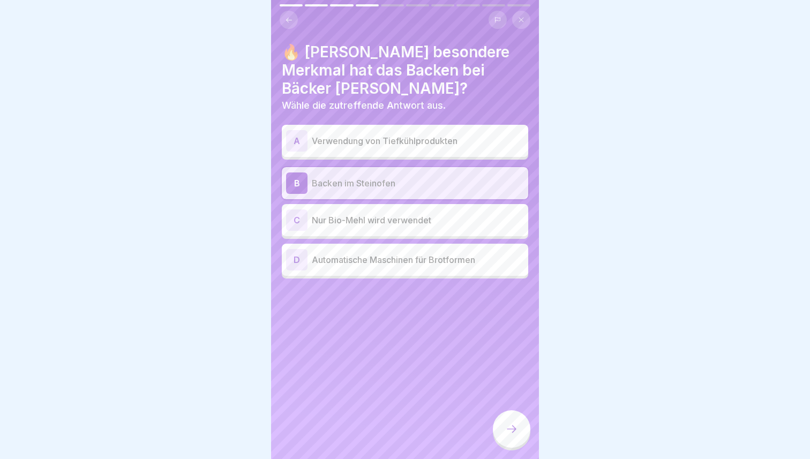
click at [396, 219] on p "Nur Bio-Mehl wird verwendet" at bounding box center [418, 220] width 212 height 13
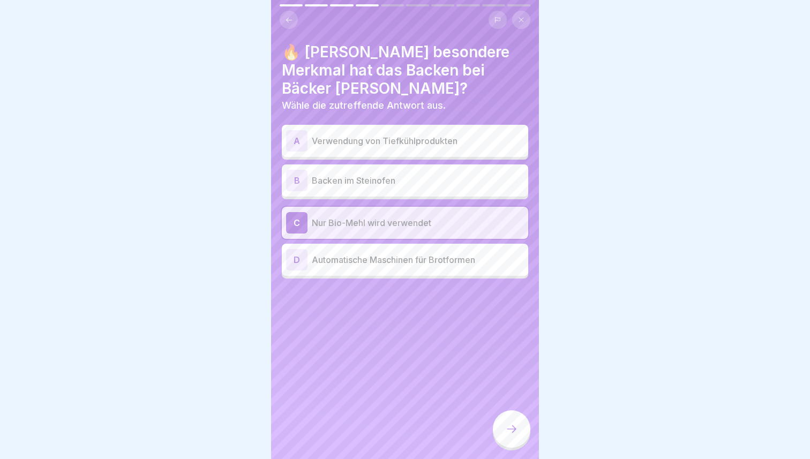
click at [392, 178] on p "Backen im Steinofen" at bounding box center [418, 180] width 212 height 13
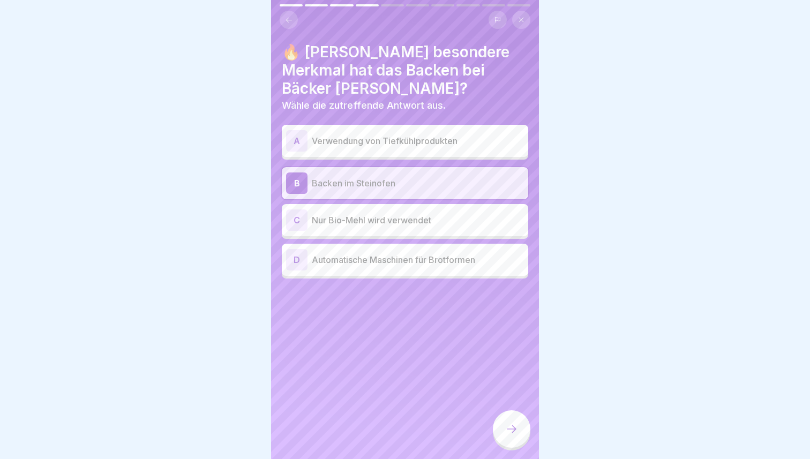
click at [512, 413] on div at bounding box center [511, 428] width 37 height 37
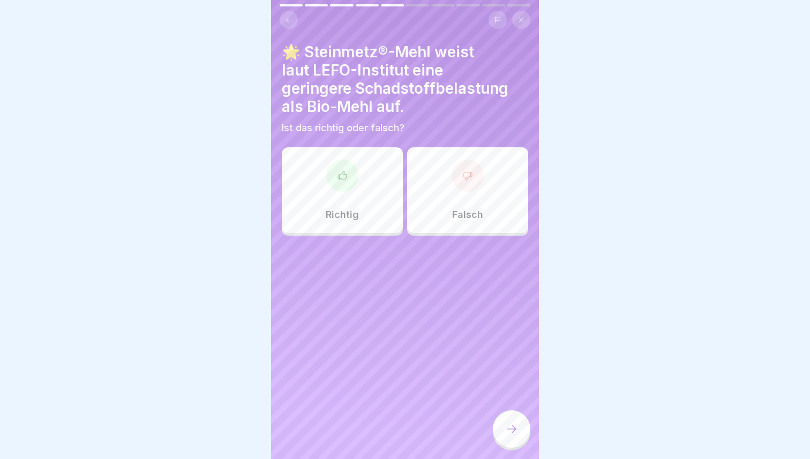
click at [458, 189] on div "Falsch" at bounding box center [467, 190] width 121 height 86
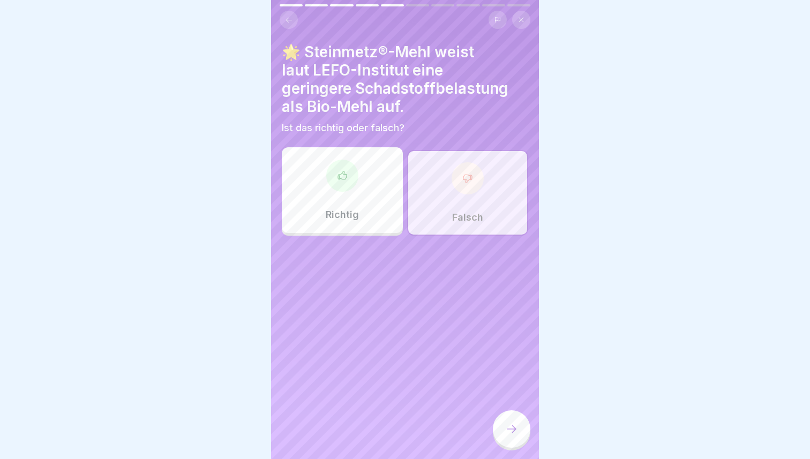
click at [506, 413] on div at bounding box center [511, 428] width 37 height 37
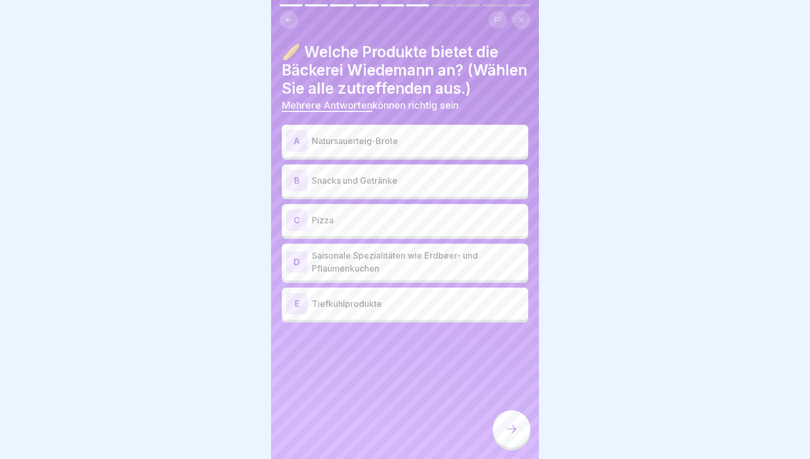
click at [362, 147] on p "Natursauerteig-Brote" at bounding box center [418, 140] width 212 height 13
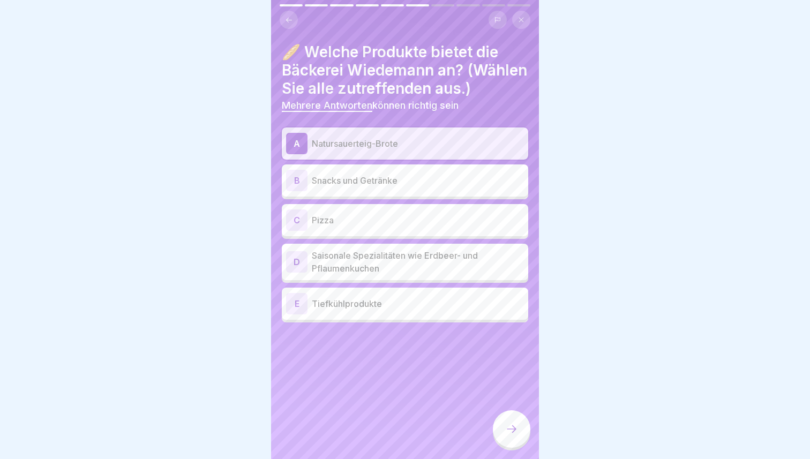
click at [364, 187] on p "Snacks und Getränke" at bounding box center [418, 180] width 212 height 13
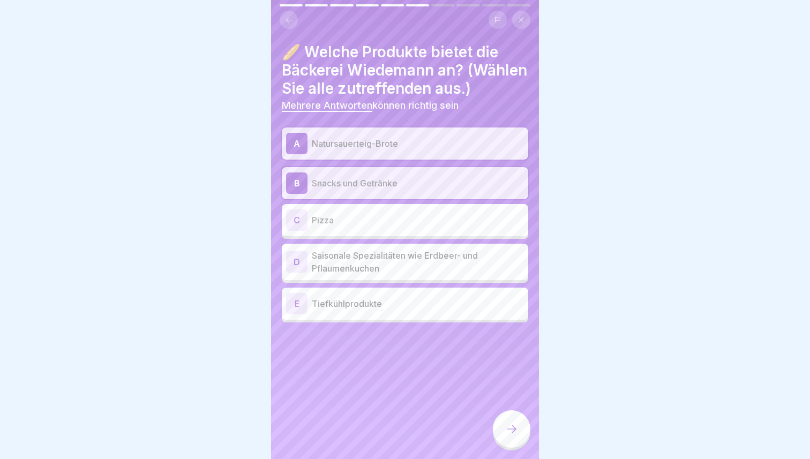
click at [364, 273] on p "Saisonale Spezialitäten wie Erdbeer- und Pflaumenkuchen" at bounding box center [418, 262] width 212 height 26
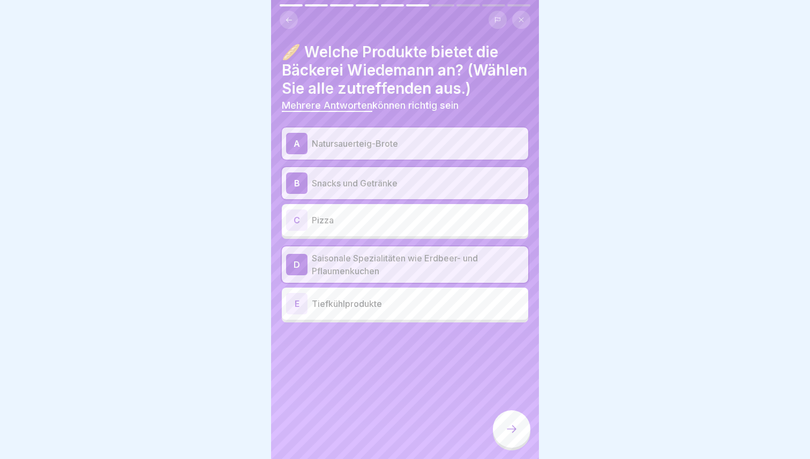
click at [364, 310] on p "Tiefkühlprodukte" at bounding box center [418, 303] width 212 height 13
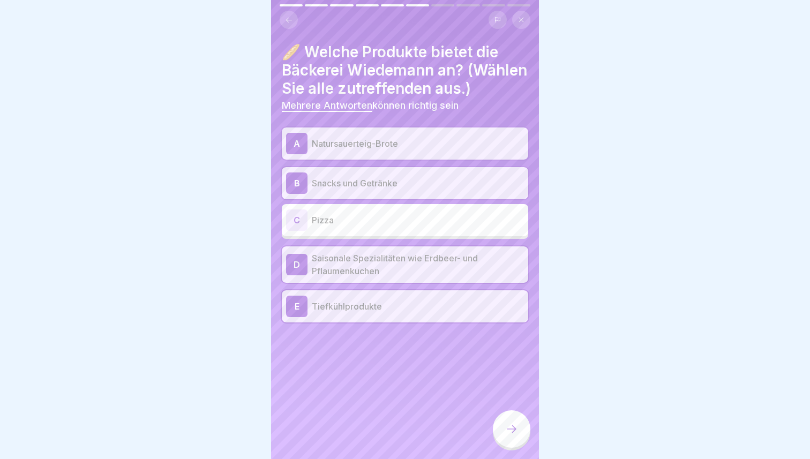
click at [510, 421] on div at bounding box center [511, 428] width 37 height 37
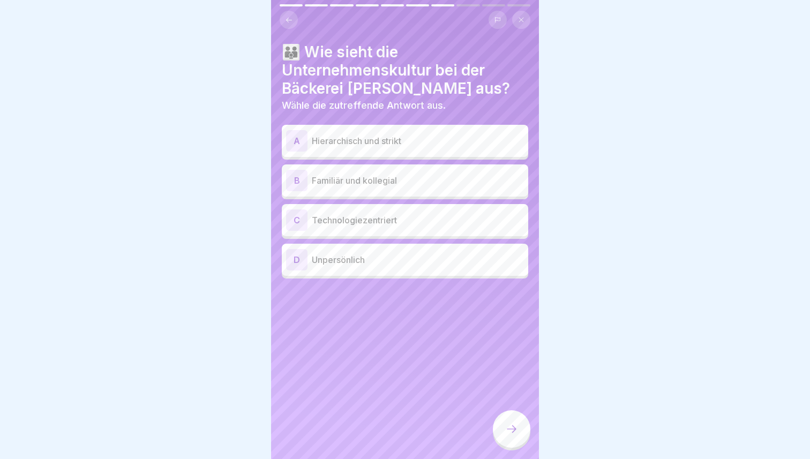
click at [390, 170] on div "B Familiär und kollegial" at bounding box center [405, 180] width 238 height 21
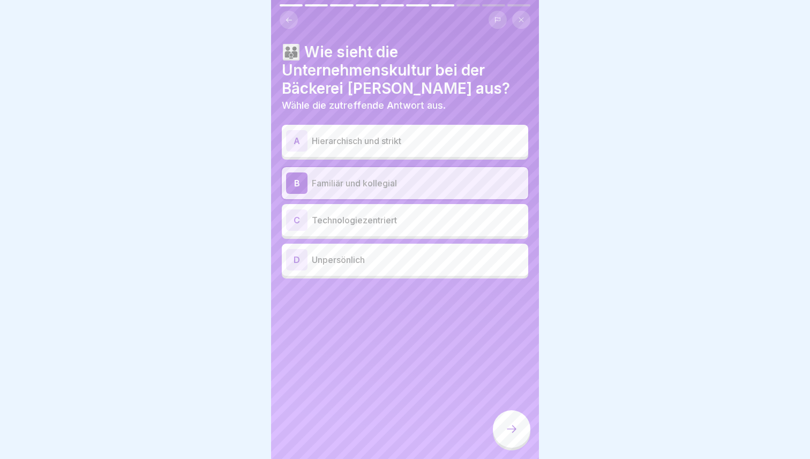
click at [511, 421] on div at bounding box center [511, 428] width 37 height 37
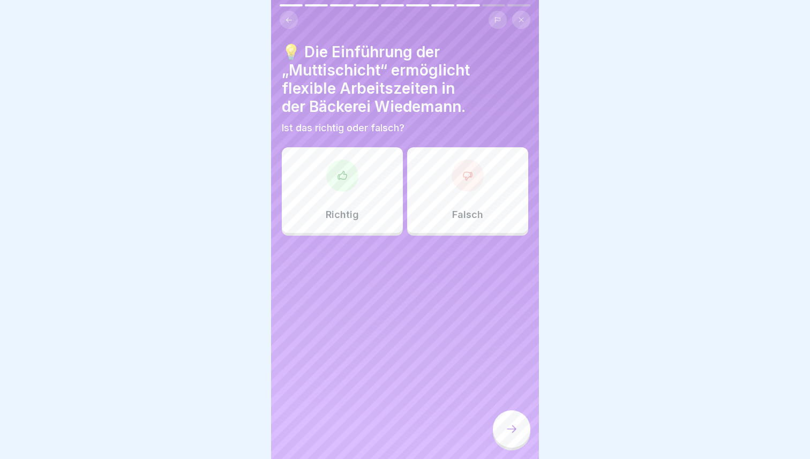
click at [359, 157] on div "Richtig" at bounding box center [342, 190] width 121 height 86
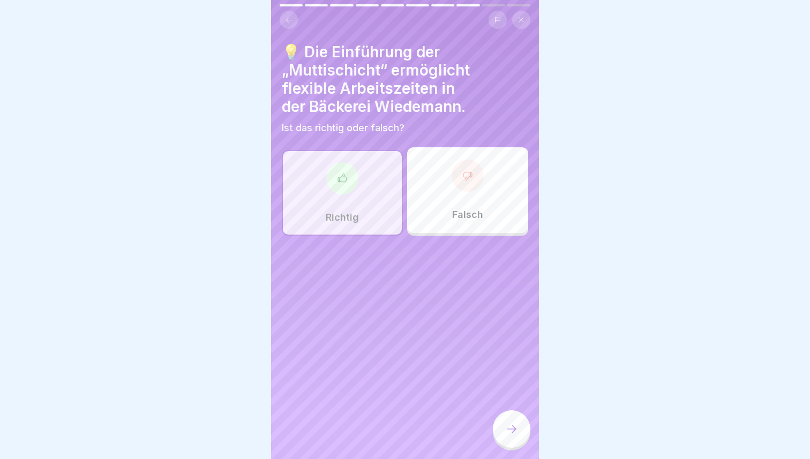
click at [515, 429] on icon at bounding box center [511, 428] width 10 height 7
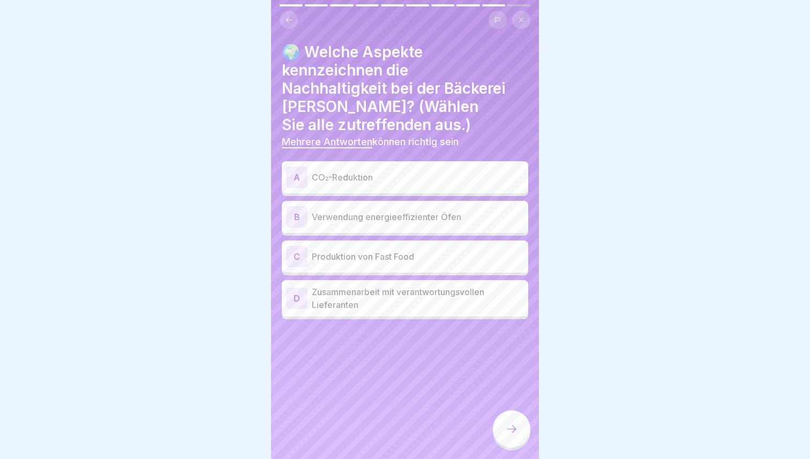
click at [418, 206] on div "B Verwendung energieeffizienter Öfen" at bounding box center [405, 216] width 238 height 21
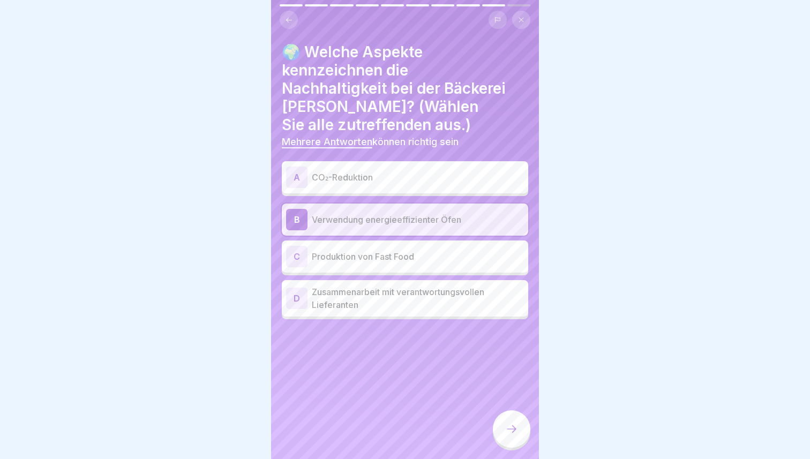
click at [418, 167] on div "A CO₂-Reduktion" at bounding box center [405, 177] width 238 height 21
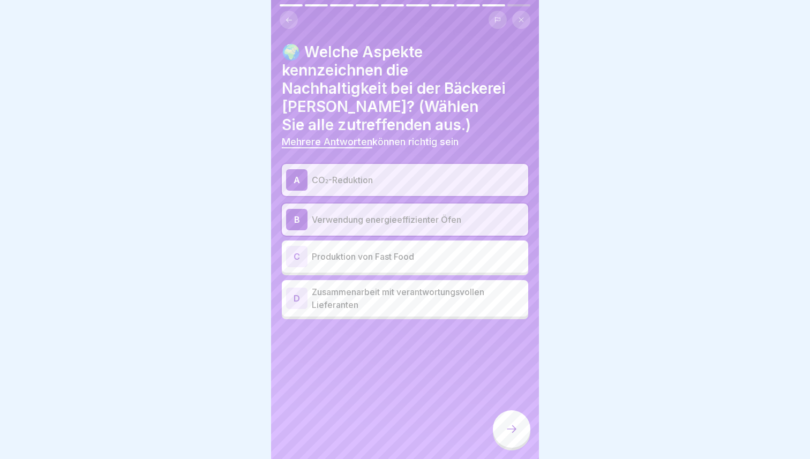
click at [410, 250] on p "Produktion von Fast Food" at bounding box center [418, 256] width 212 height 13
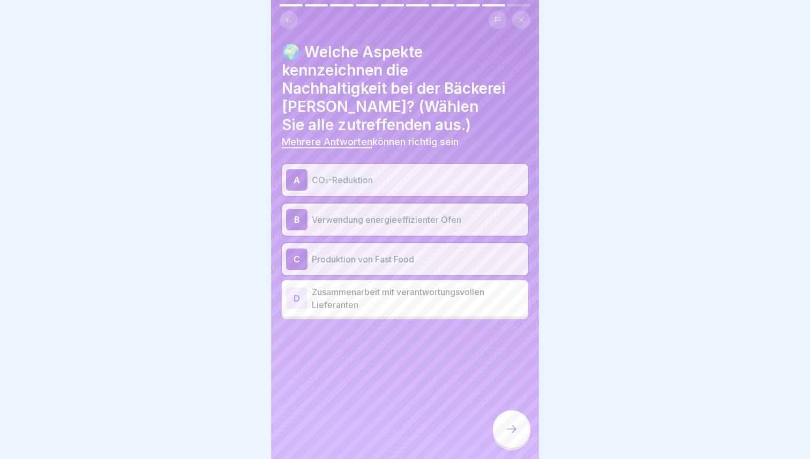
click at [508, 429] on icon at bounding box center [511, 428] width 13 height 13
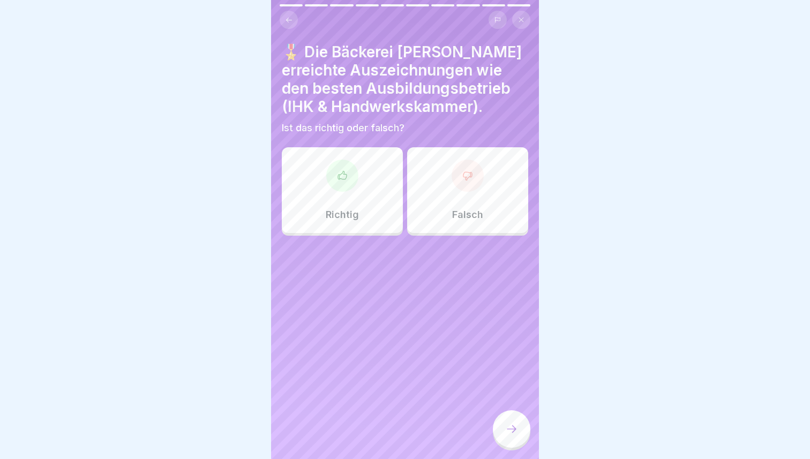
click at [478, 199] on div "Falsch" at bounding box center [467, 190] width 121 height 86
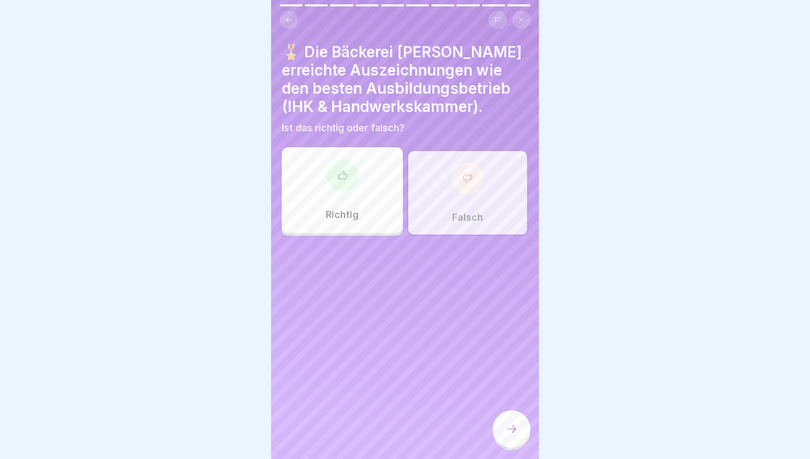
click at [517, 434] on icon at bounding box center [511, 428] width 13 height 13
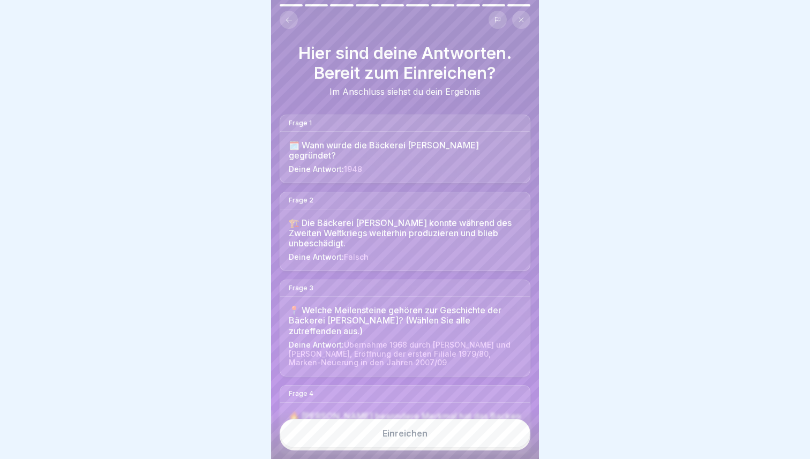
click at [494, 434] on button "Einreichen" at bounding box center [404, 433] width 251 height 29
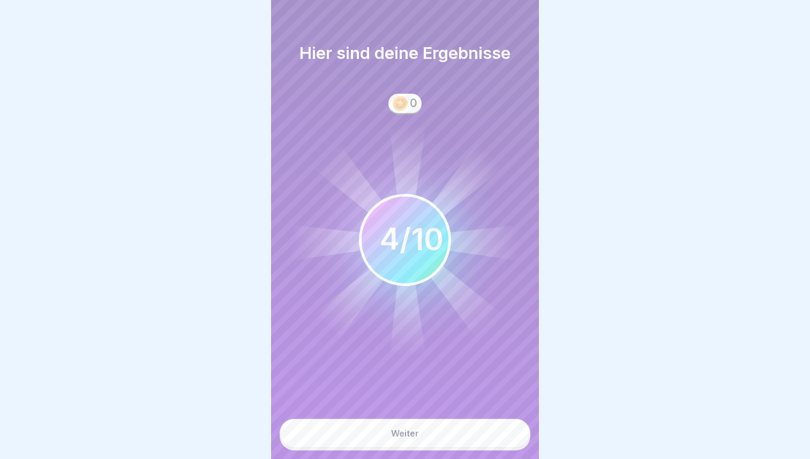
click at [485, 434] on button "Weiter" at bounding box center [404, 433] width 251 height 29
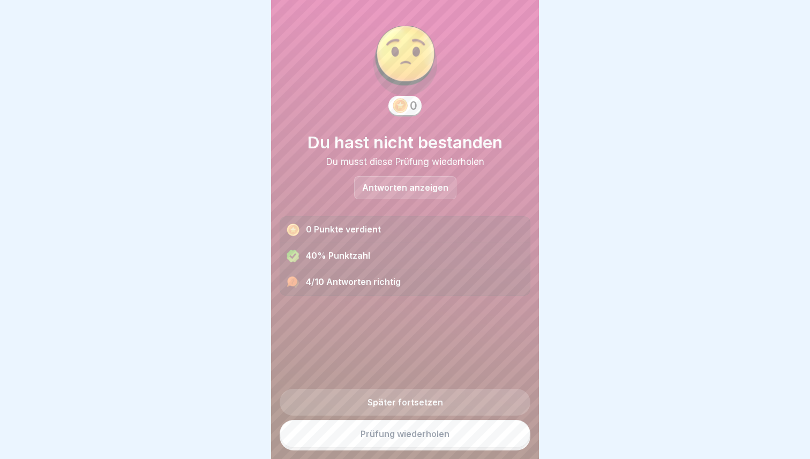
click at [449, 400] on link "Später fortsetzen" at bounding box center [404, 402] width 251 height 27
